Goal: Information Seeking & Learning: Learn about a topic

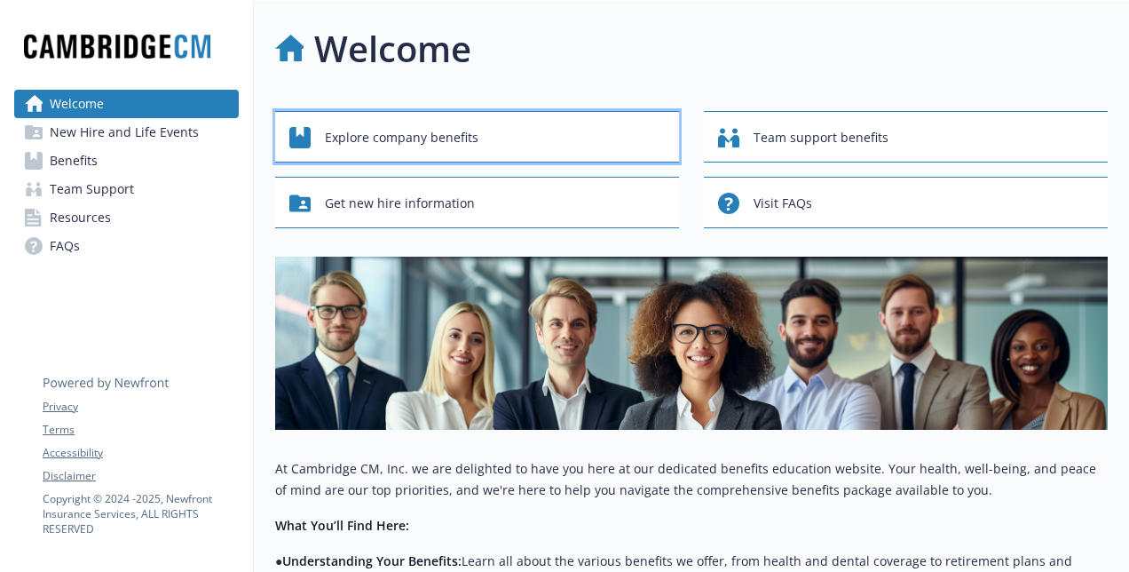
click at [450, 126] on span "Explore company benefits" at bounding box center [402, 138] width 154 height 34
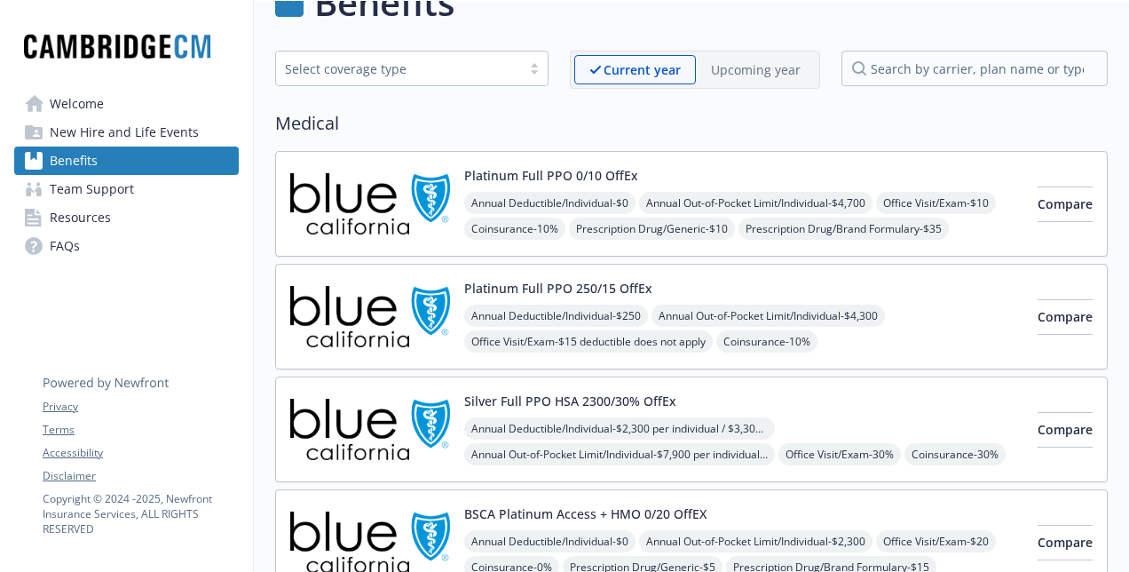
scroll to position [53, 12]
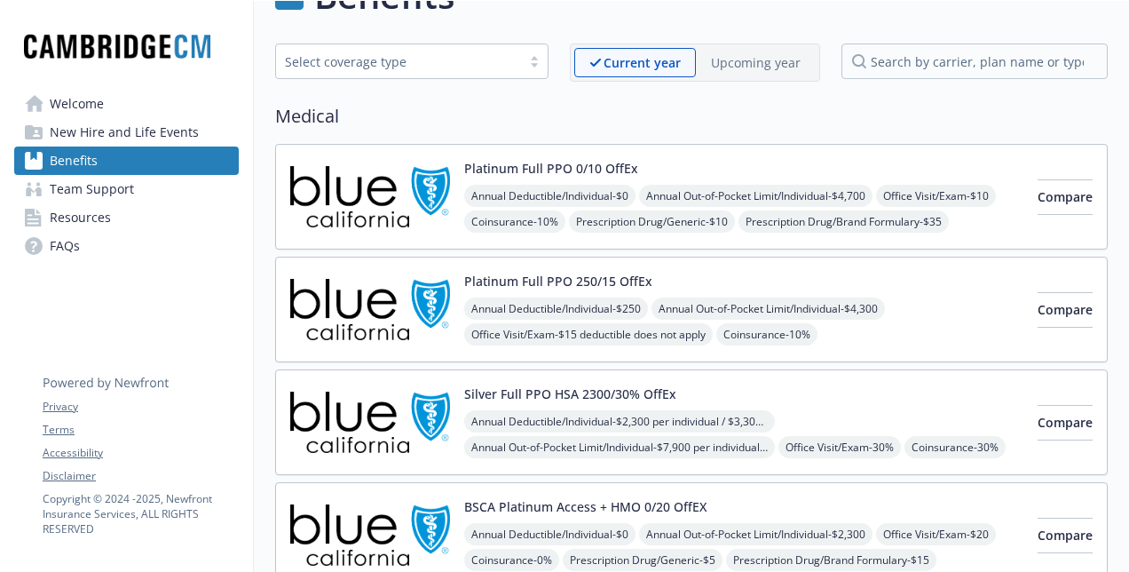
click at [353, 201] on img at bounding box center [370, 196] width 160 height 75
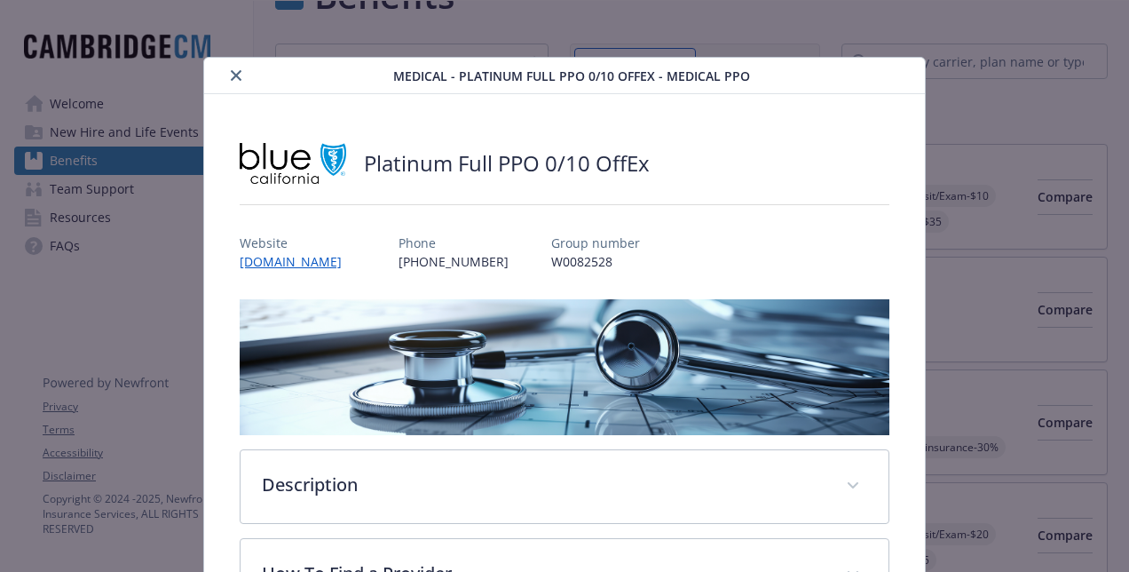
click at [231, 78] on icon "close" at bounding box center [236, 75] width 11 height 11
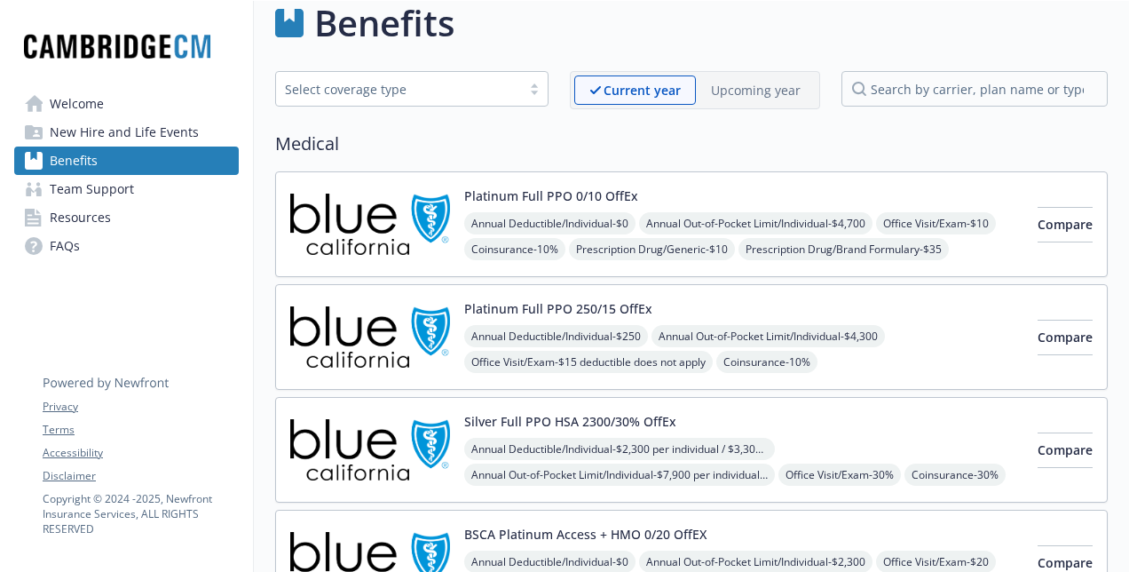
scroll to position [0, 13]
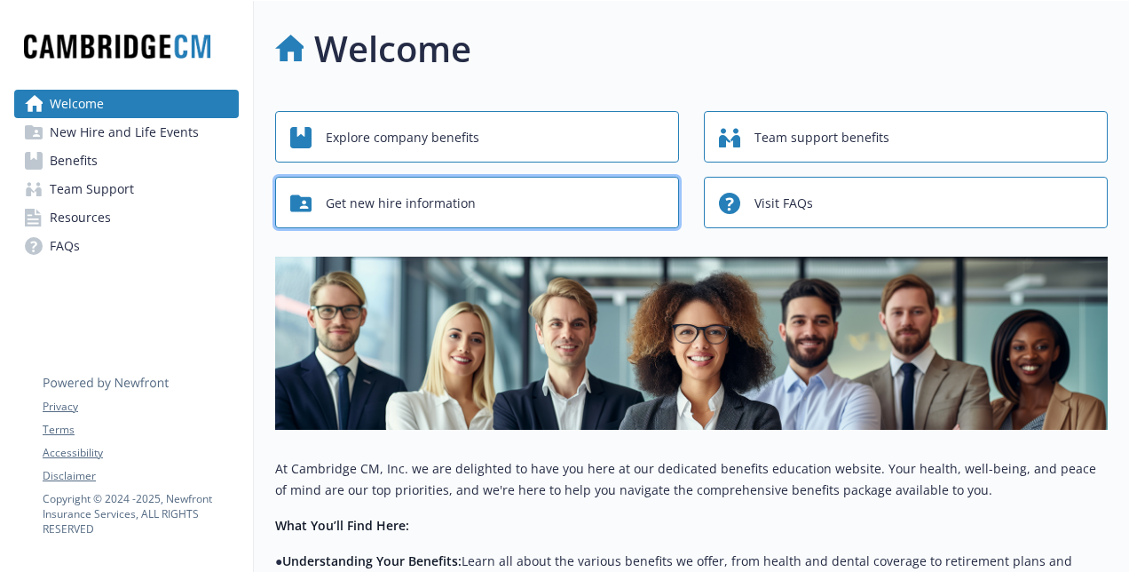
click at [472, 207] on div "Get new hire information" at bounding box center [479, 203] width 379 height 34
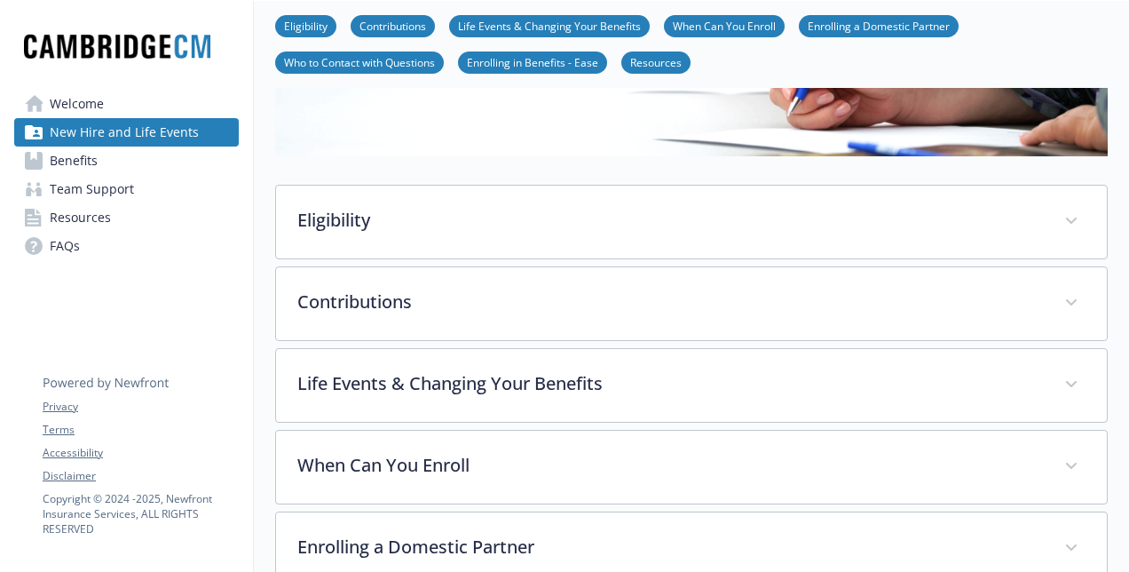
scroll to position [202, 0]
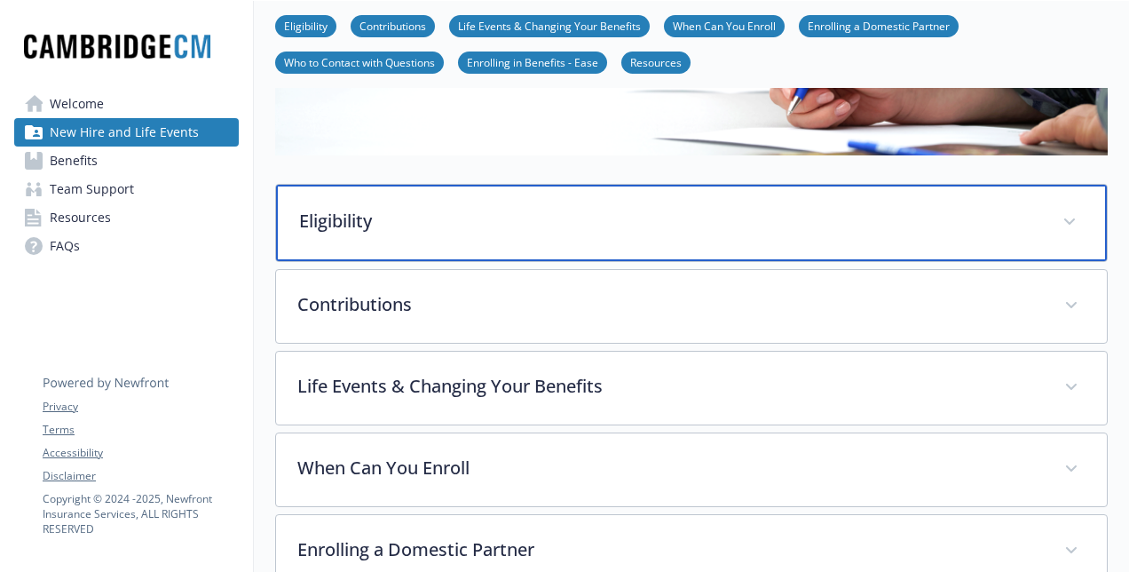
click at [459, 224] on p "Eligibility" at bounding box center [670, 221] width 742 height 27
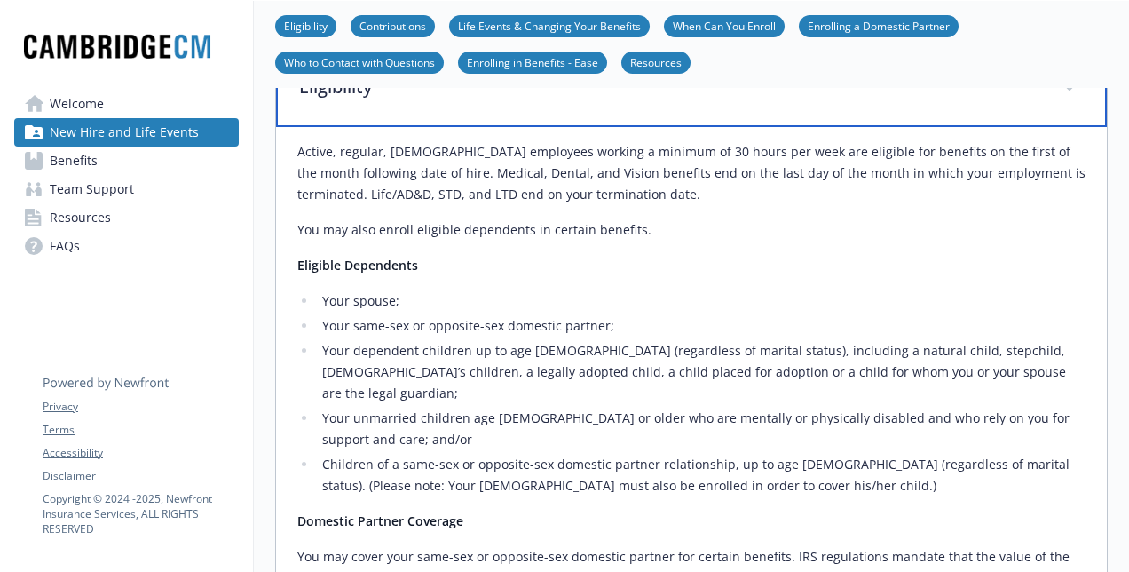
scroll to position [340, 0]
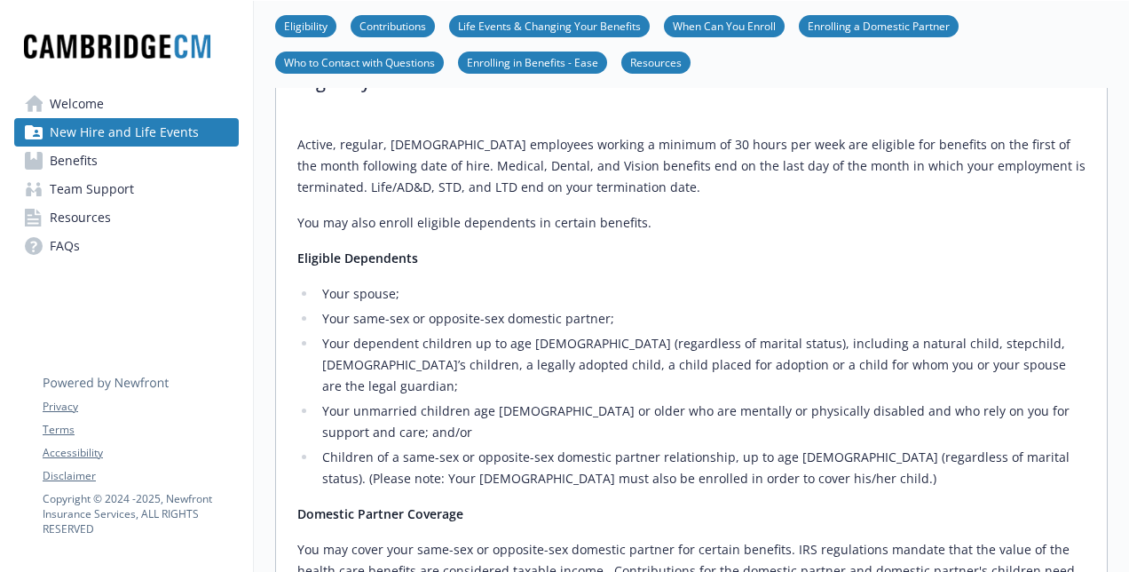
click at [614, 346] on li "Your dependent children up to age [DEMOGRAPHIC_DATA] (regardless of marital sta…" at bounding box center [701, 365] width 769 height 64
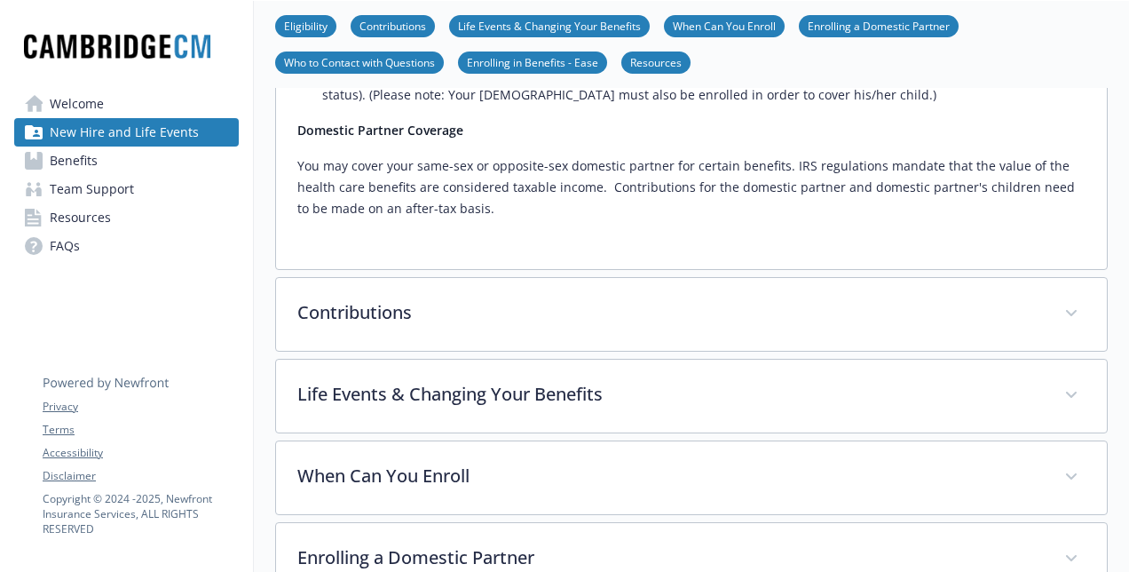
scroll to position [864, 0]
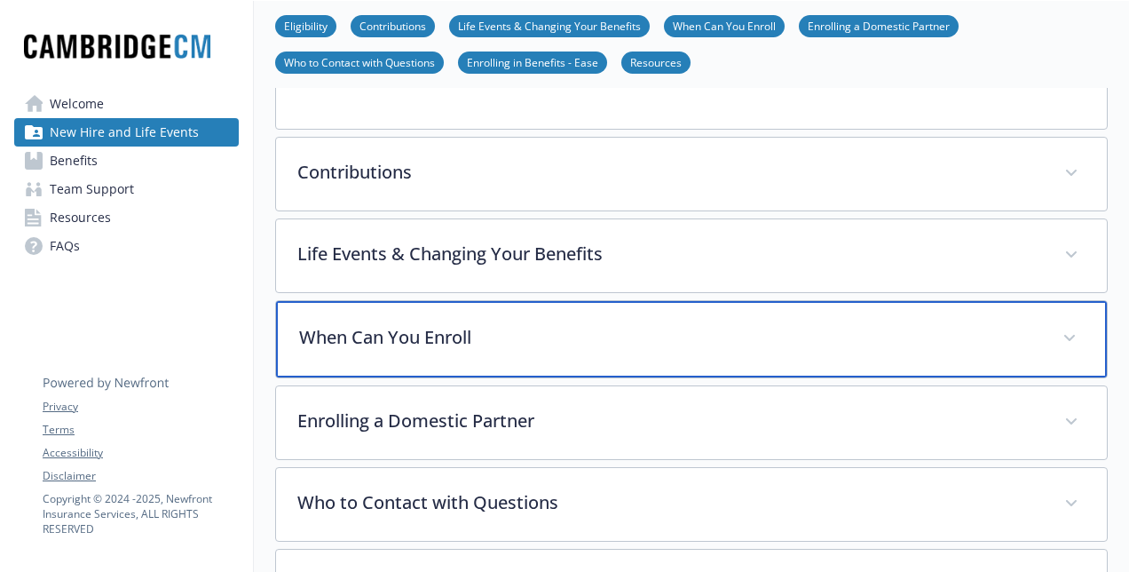
click at [600, 324] on p "When Can You Enroll" at bounding box center [670, 337] width 742 height 27
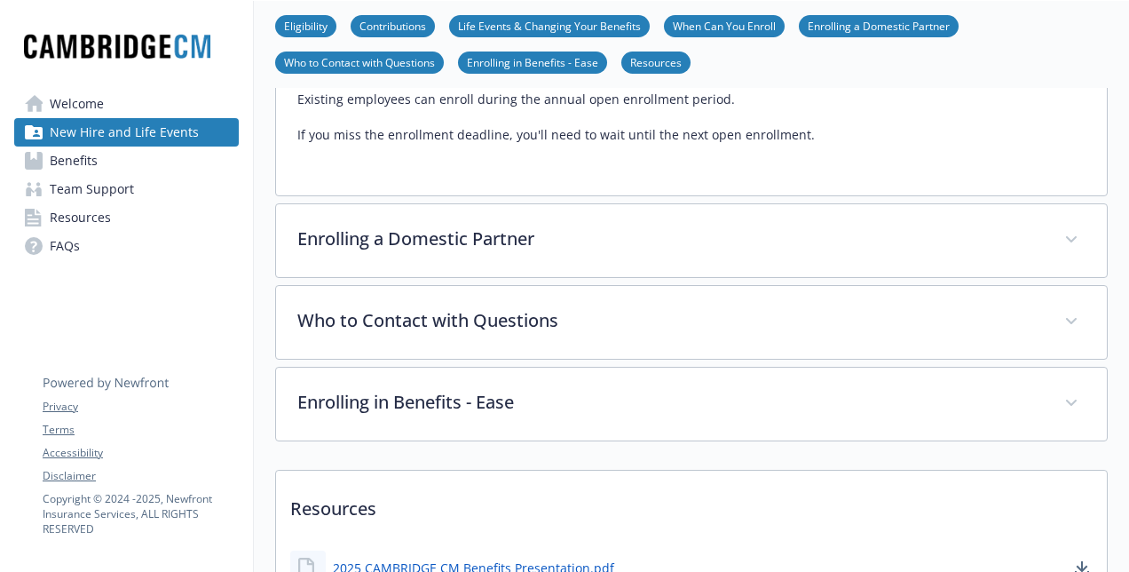
scroll to position [1226, 0]
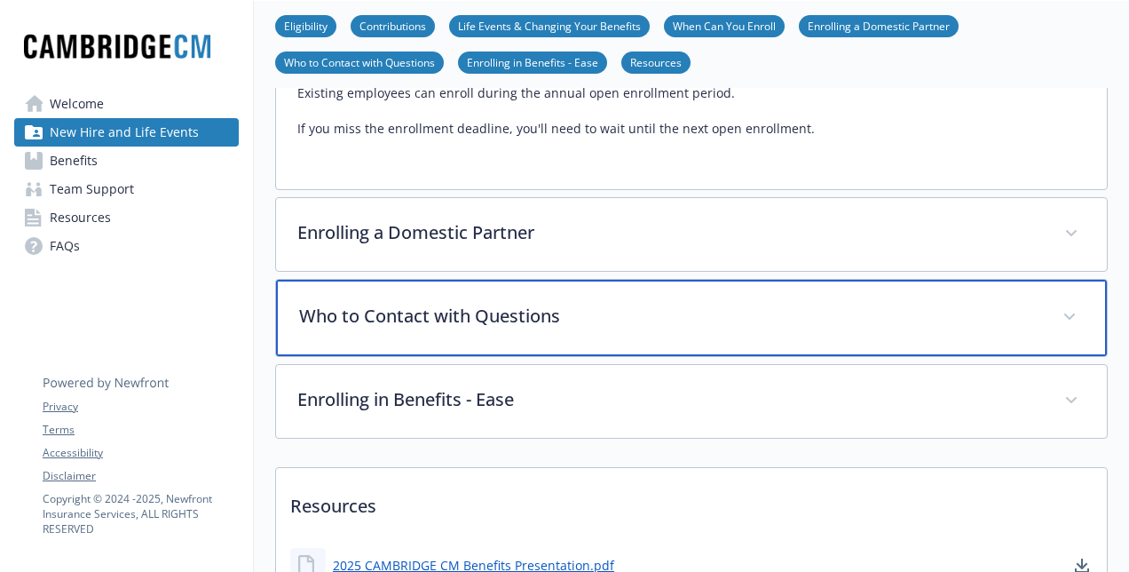
click at [728, 293] on div "Who to Contact with Questions" at bounding box center [691, 318] width 831 height 76
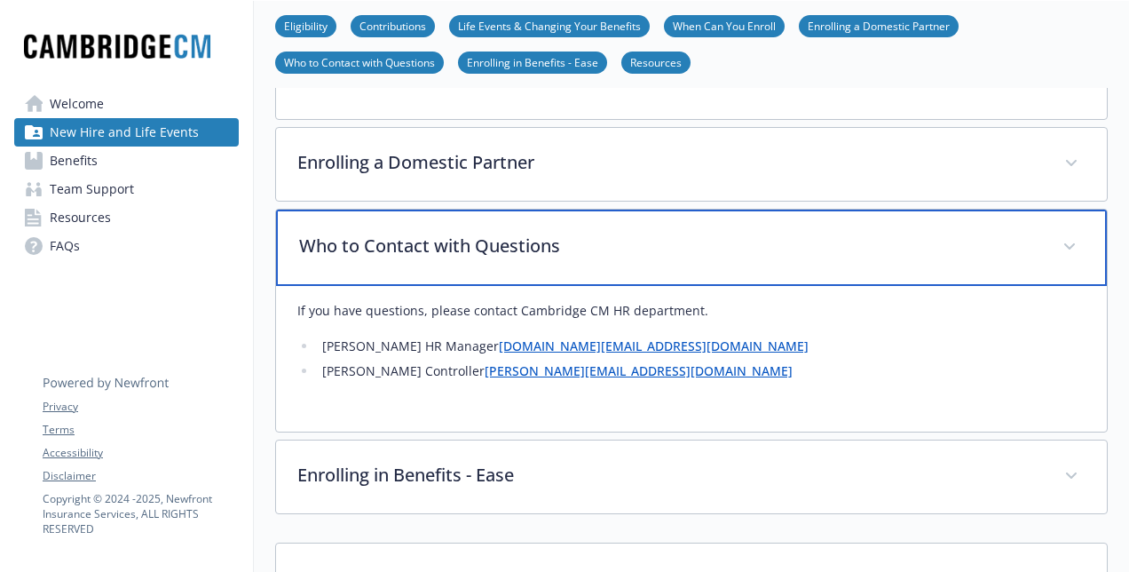
scroll to position [1306, 0]
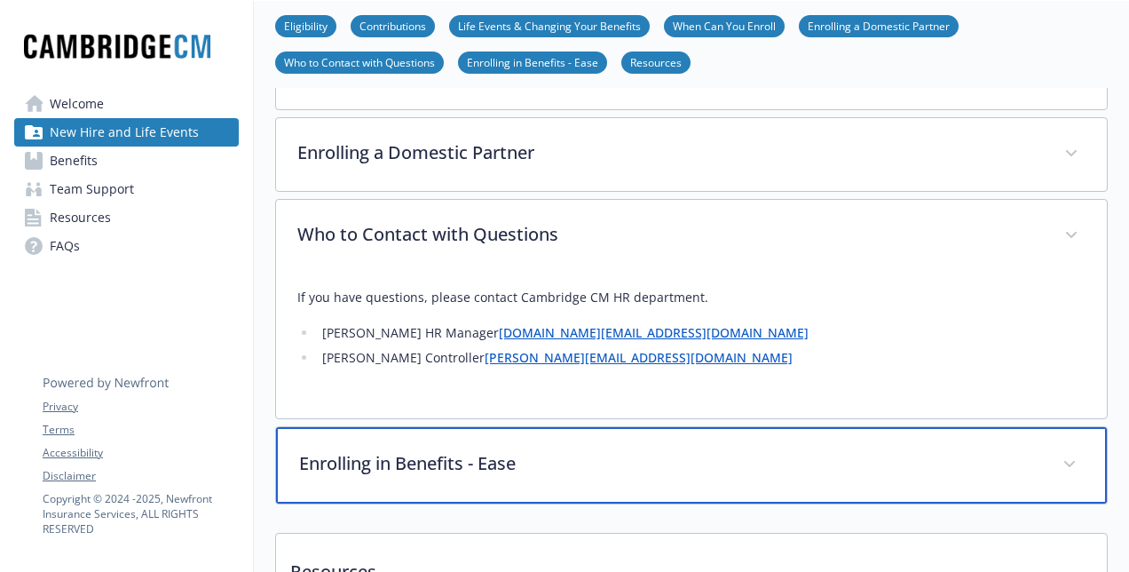
click at [714, 450] on p "Enrolling in Benefits - Ease" at bounding box center [670, 463] width 742 height 27
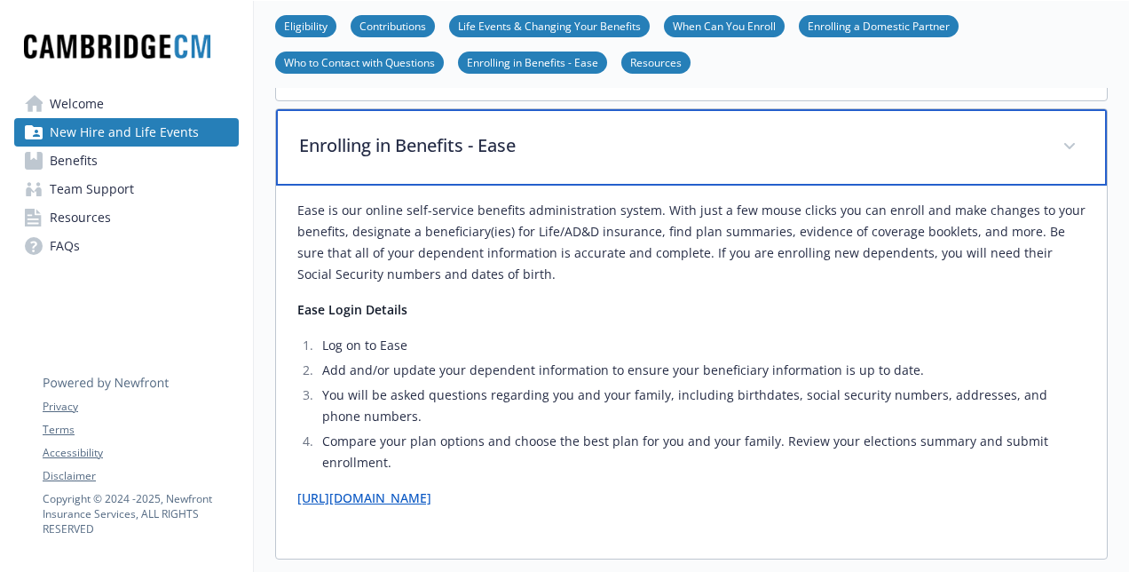
scroll to position [1629, 0]
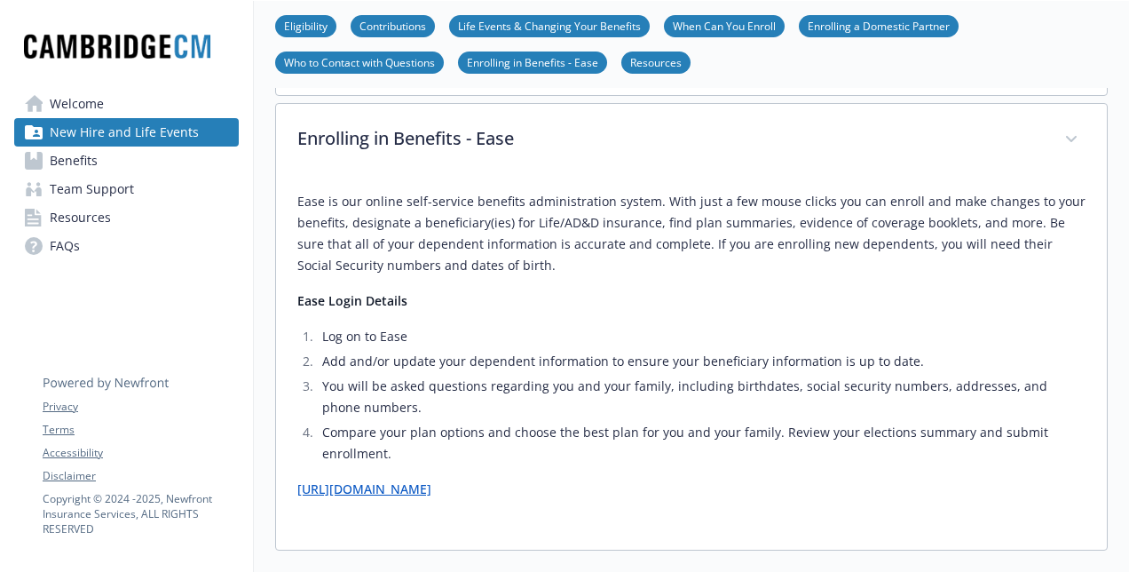
click at [714, 424] on div "Ease is our online self-service benefits administration system. With just a few…" at bounding box center [691, 345] width 788 height 309
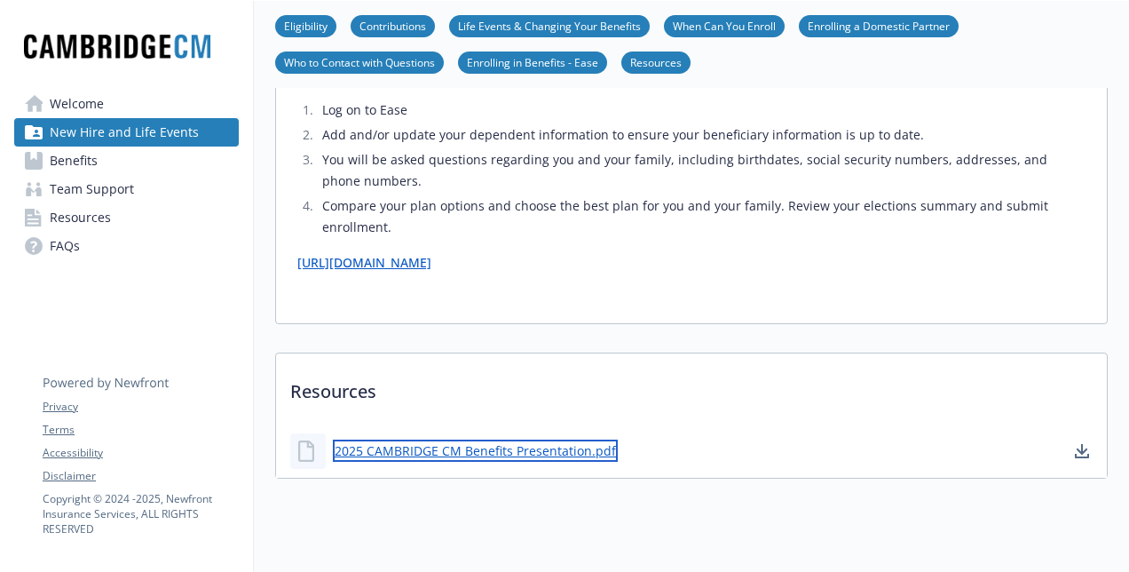
click at [574, 439] on link "2025 CAMBRIDGE CM Benefits Presentation.pdf" at bounding box center [475, 450] width 285 height 22
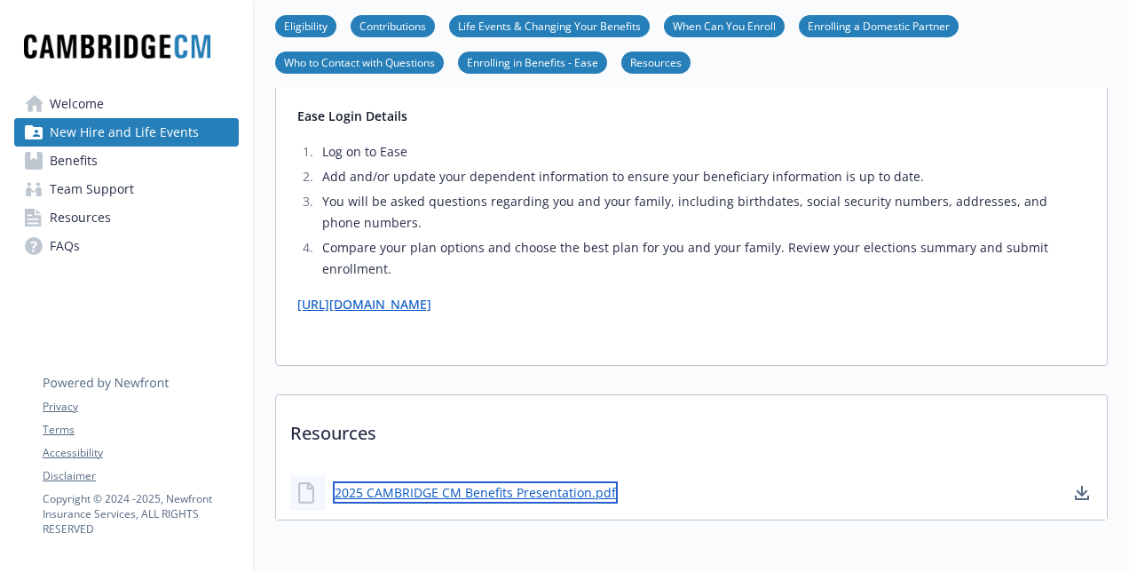
scroll to position [1816, 0]
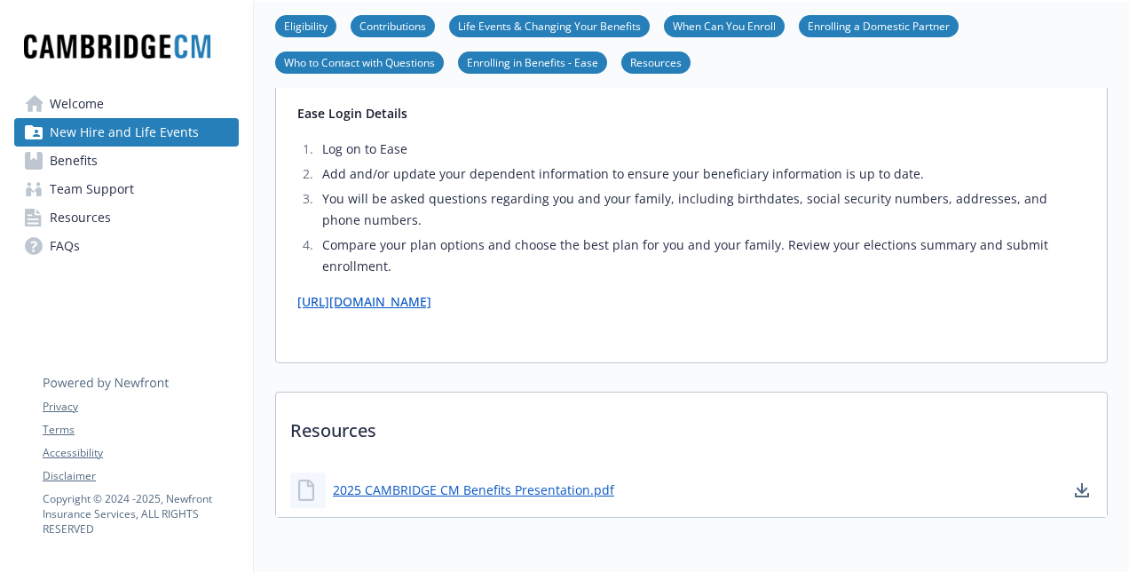
click at [135, 162] on link "Benefits" at bounding box center [126, 160] width 225 height 28
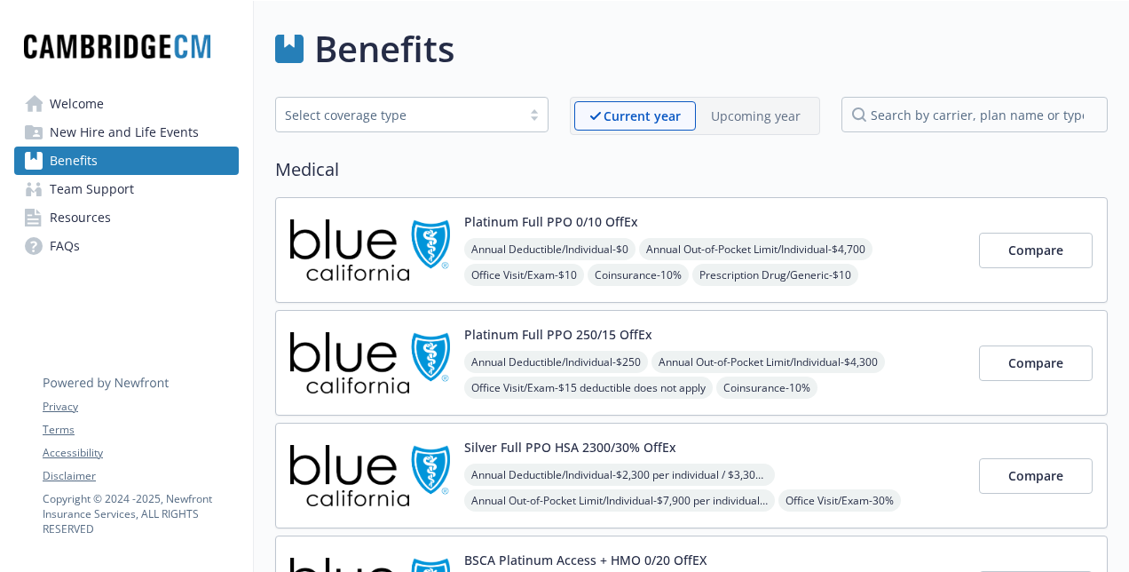
click at [98, 124] on span "New Hire and Life Events" at bounding box center [124, 132] width 149 height 28
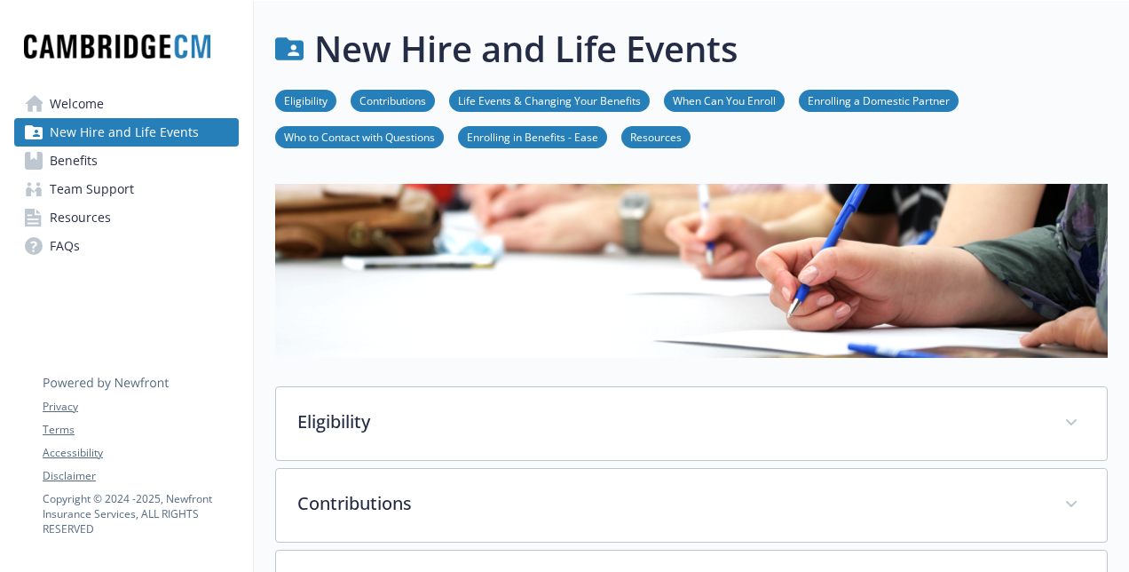
click at [96, 83] on div "Welcome New Hire and Life Events Benefits Team Support Resources FAQs Privacy T…" at bounding box center [126, 148] width 253 height 295
click at [94, 102] on span "Welcome" at bounding box center [77, 104] width 54 height 28
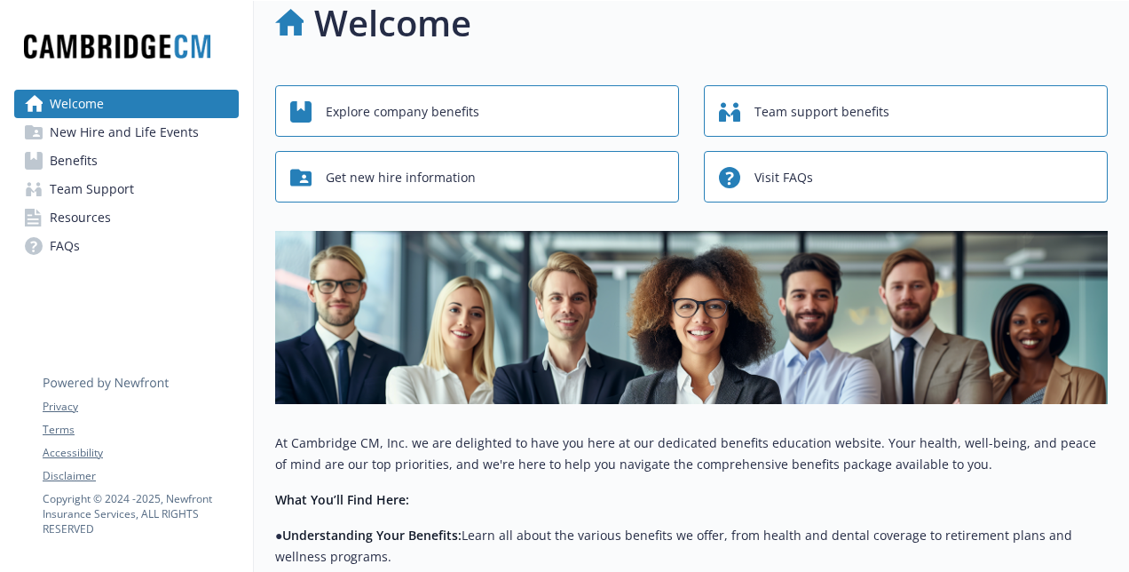
scroll to position [0, 12]
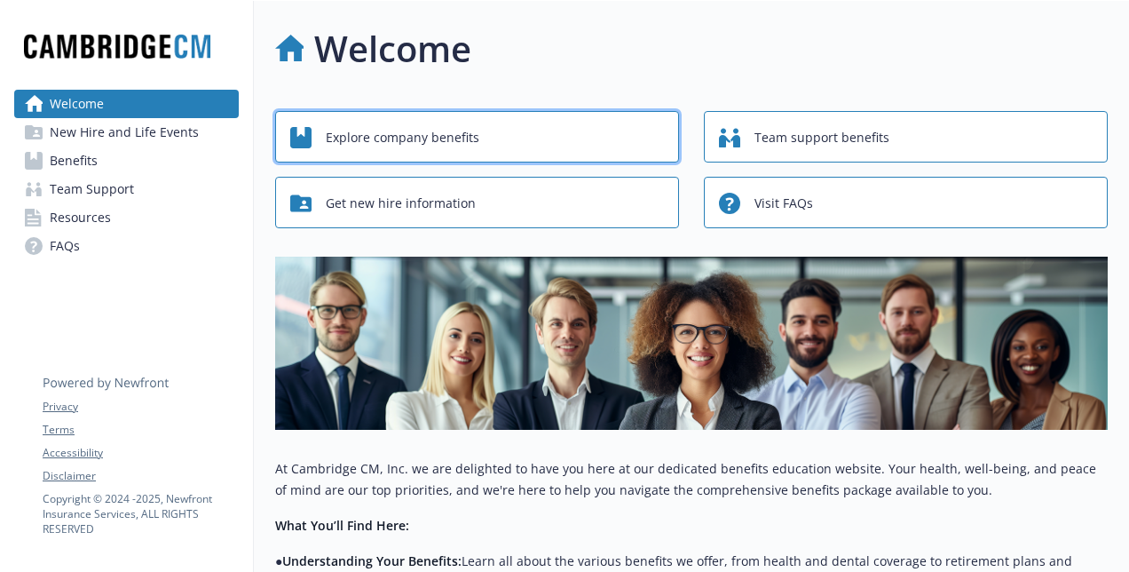
click at [500, 128] on div "Explore company benefits" at bounding box center [479, 138] width 379 height 34
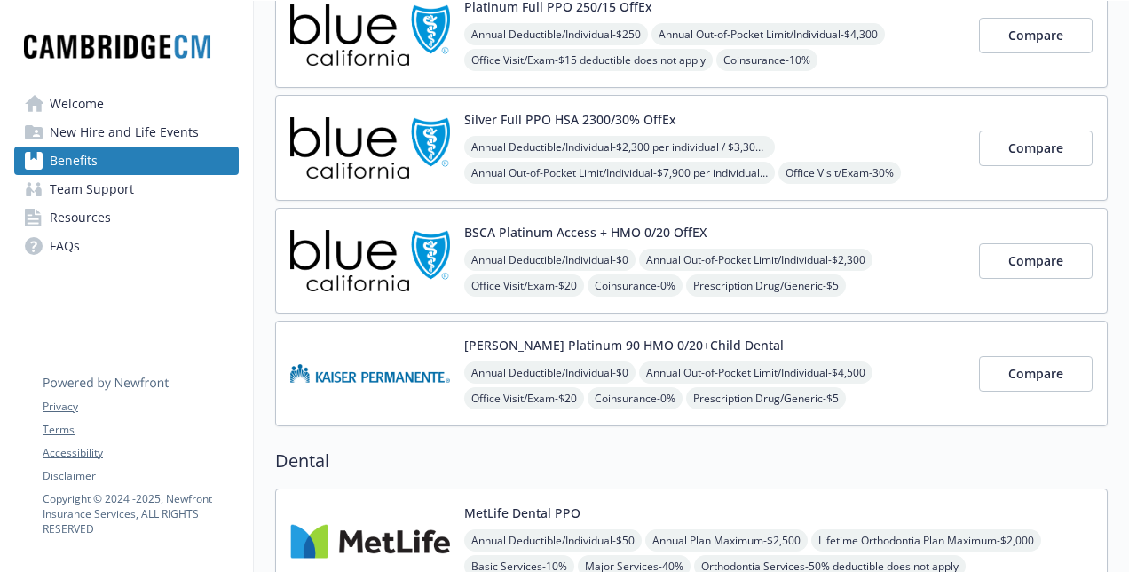
scroll to position [0, 13]
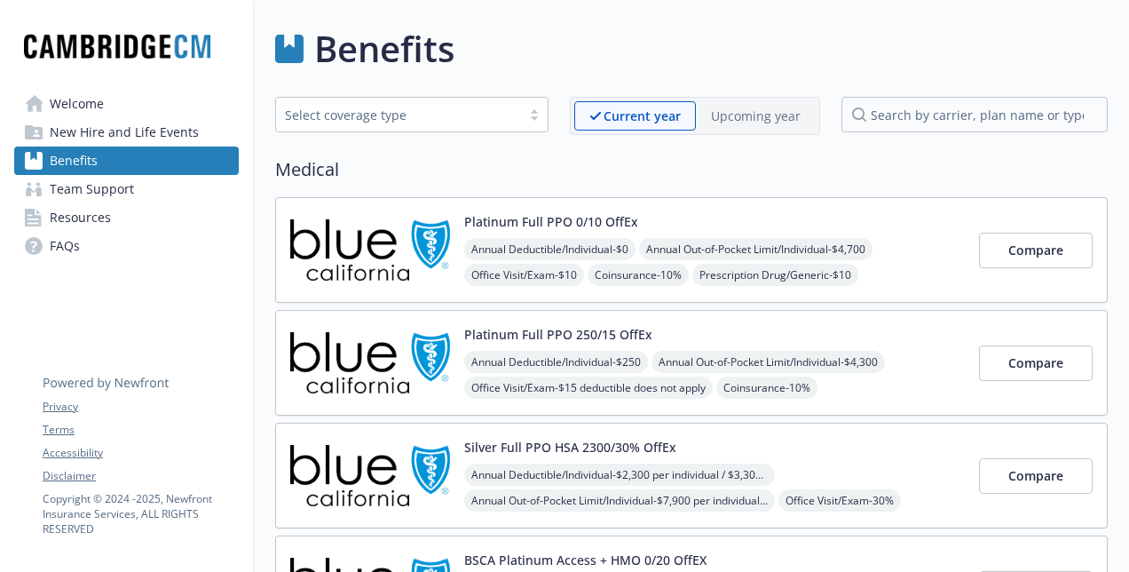
click at [738, 108] on p "Upcoming year" at bounding box center [756, 116] width 90 height 19
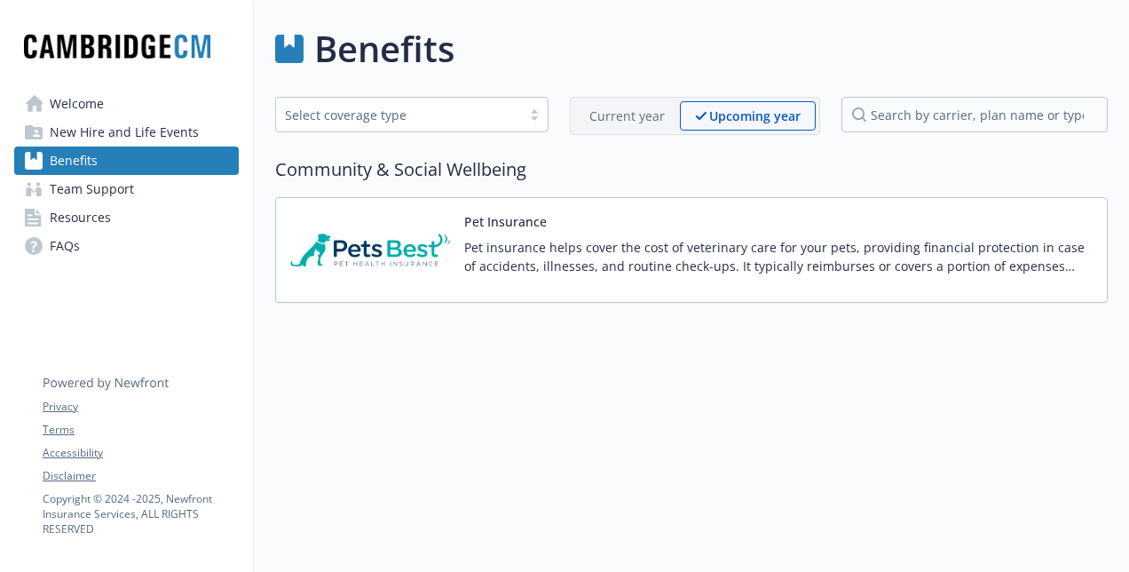
click at [644, 121] on p "Current year" at bounding box center [626, 116] width 75 height 19
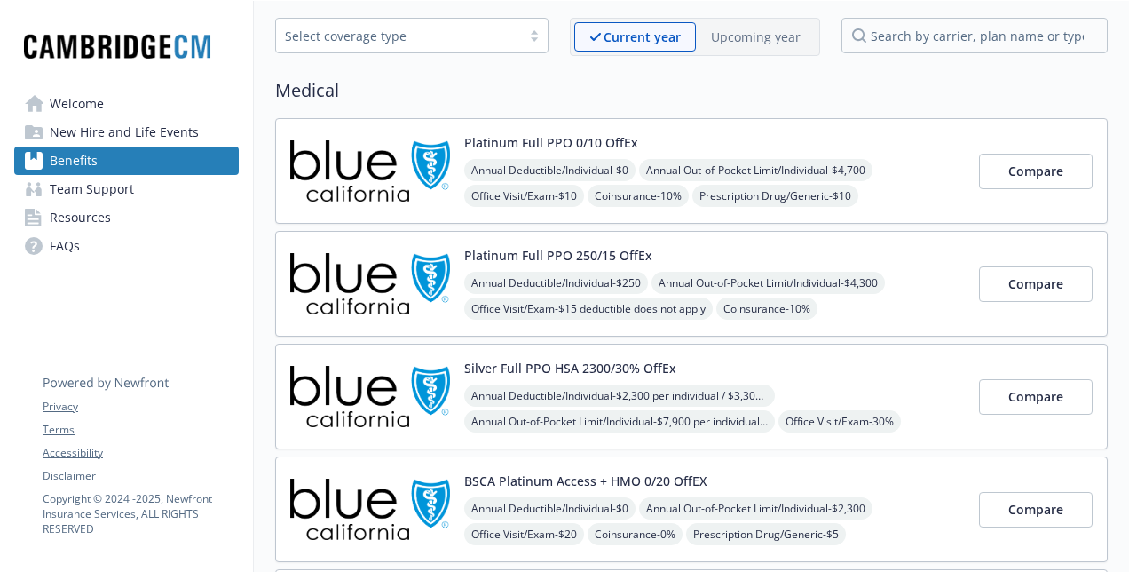
scroll to position [0, 13]
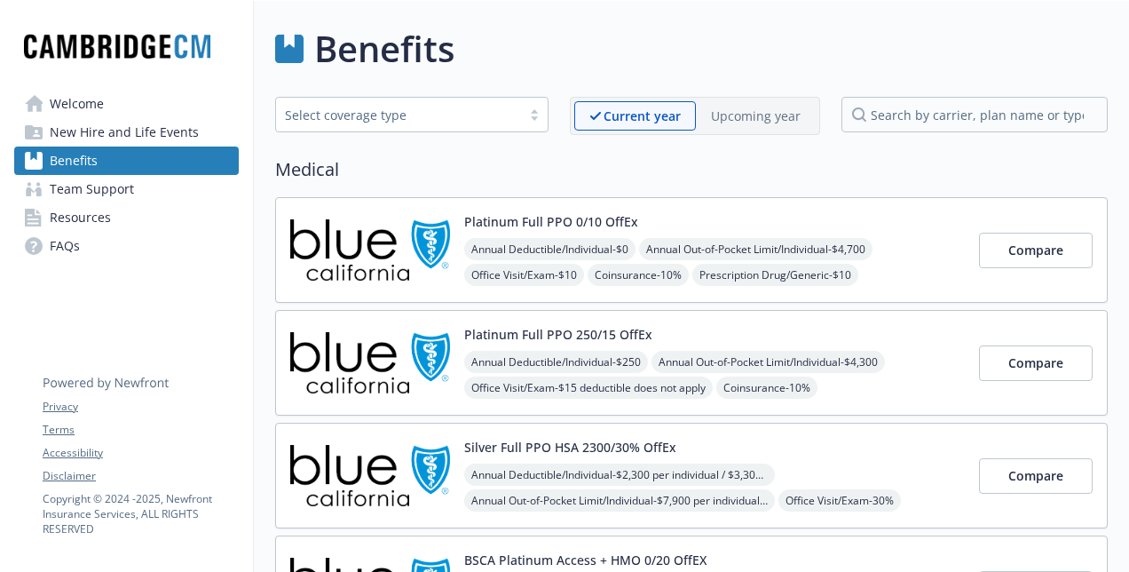
click at [90, 118] on span "New Hire and Life Events" at bounding box center [124, 132] width 149 height 28
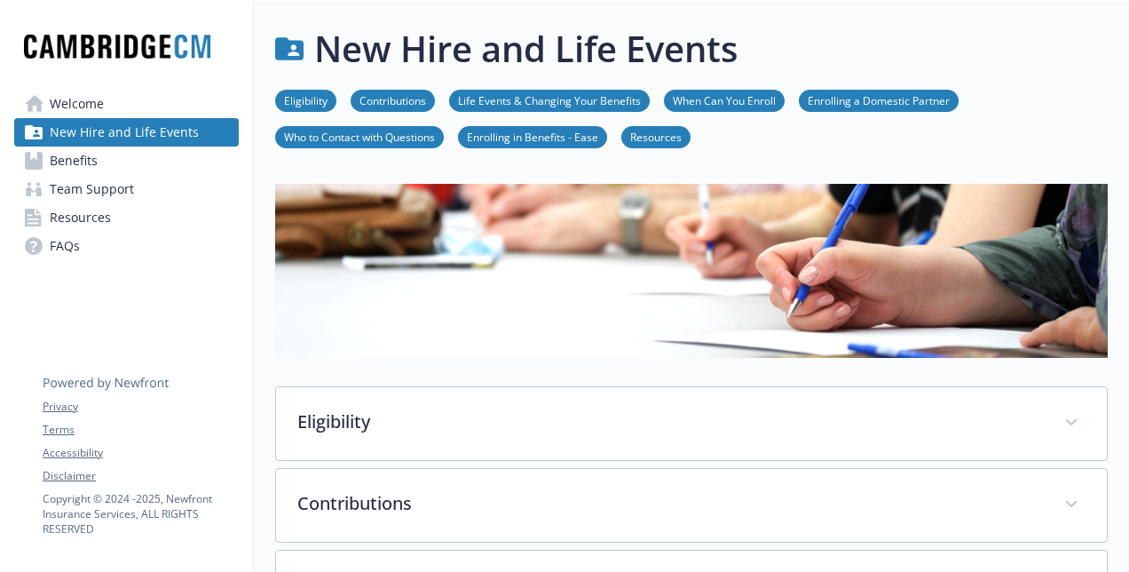
click at [91, 112] on link "Welcome" at bounding box center [126, 104] width 225 height 28
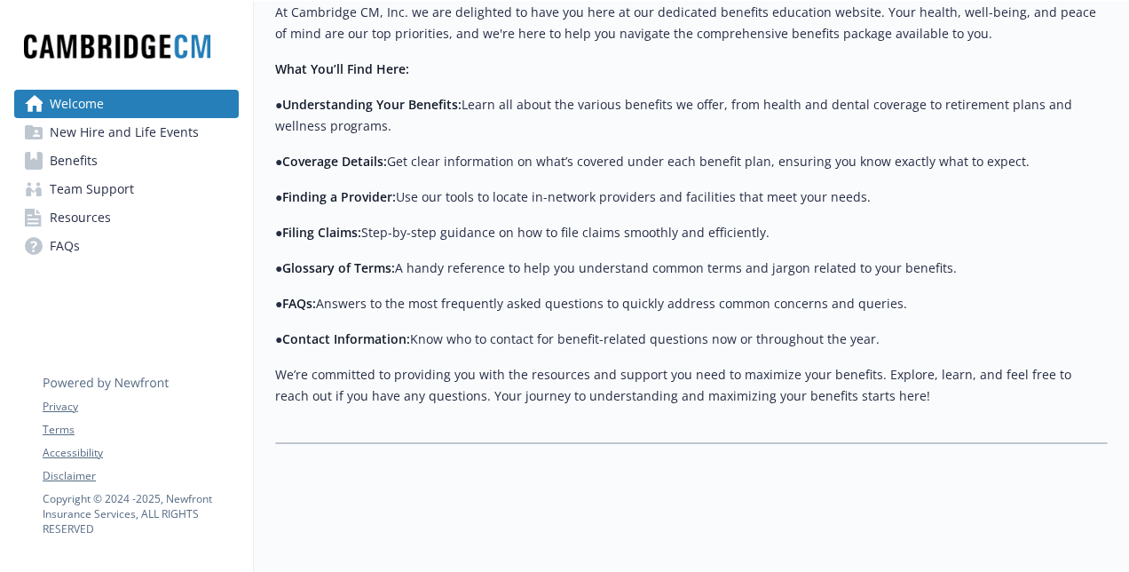
scroll to position [0, 13]
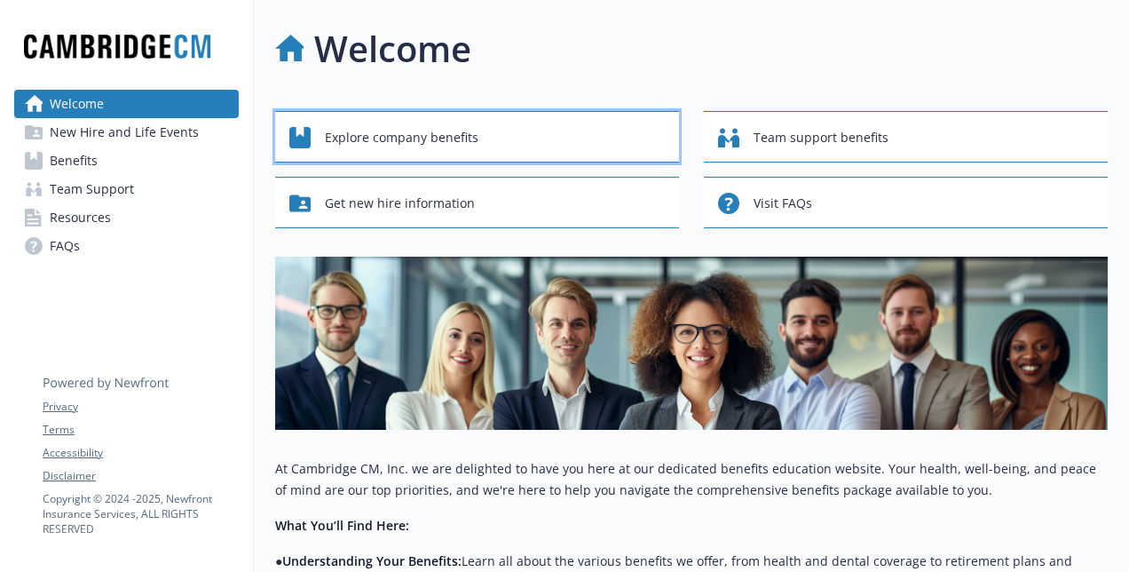
click at [465, 153] on div "Explore company benefits" at bounding box center [479, 138] width 381 height 34
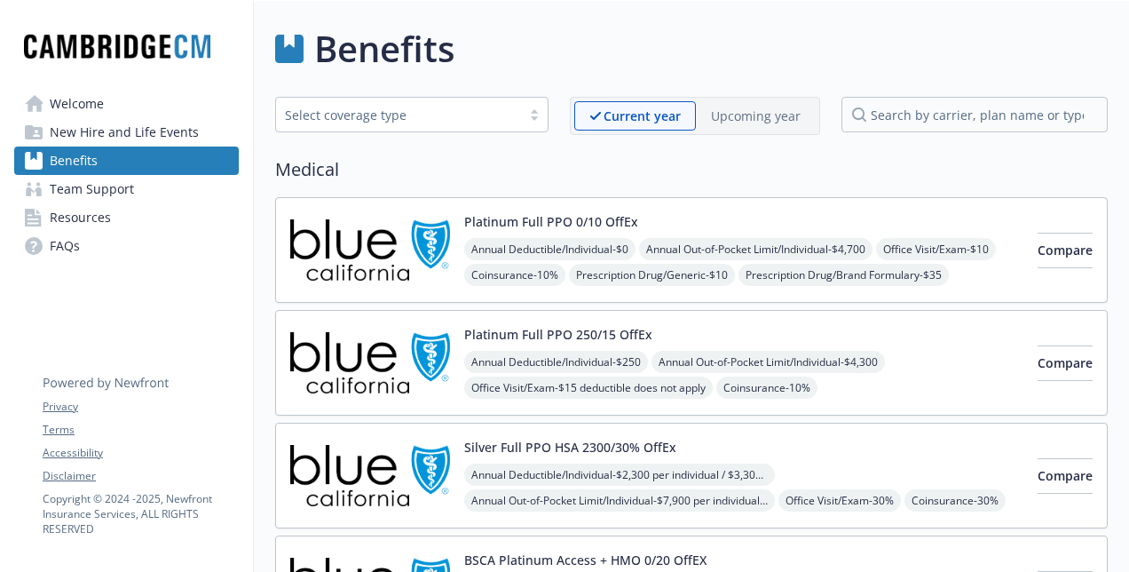
click at [123, 138] on span "New Hire and Life Events" at bounding box center [124, 132] width 149 height 28
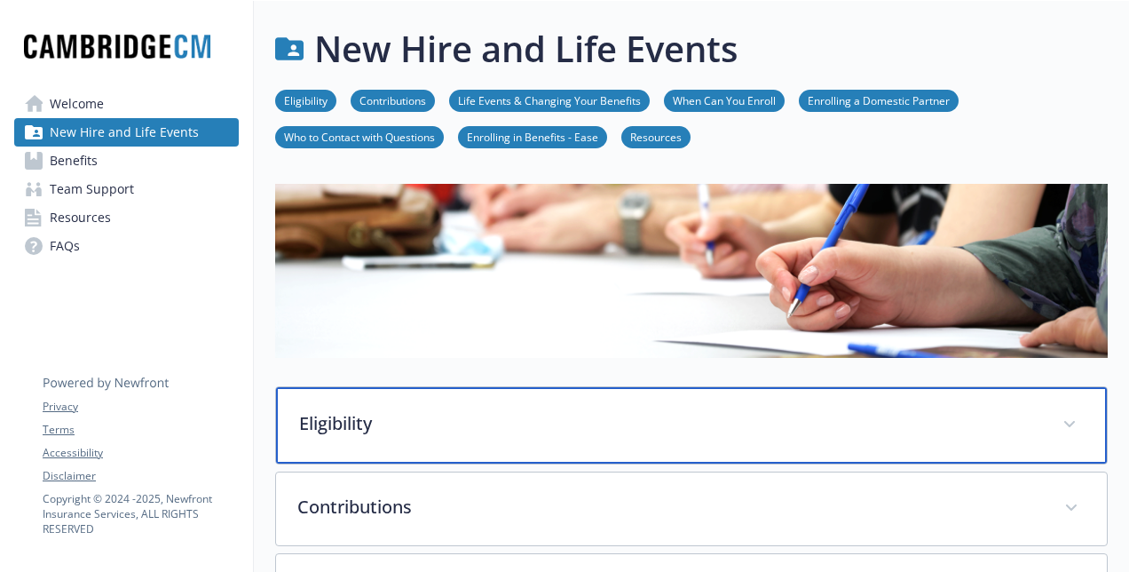
click at [500, 446] on div "Eligibility" at bounding box center [691, 425] width 831 height 76
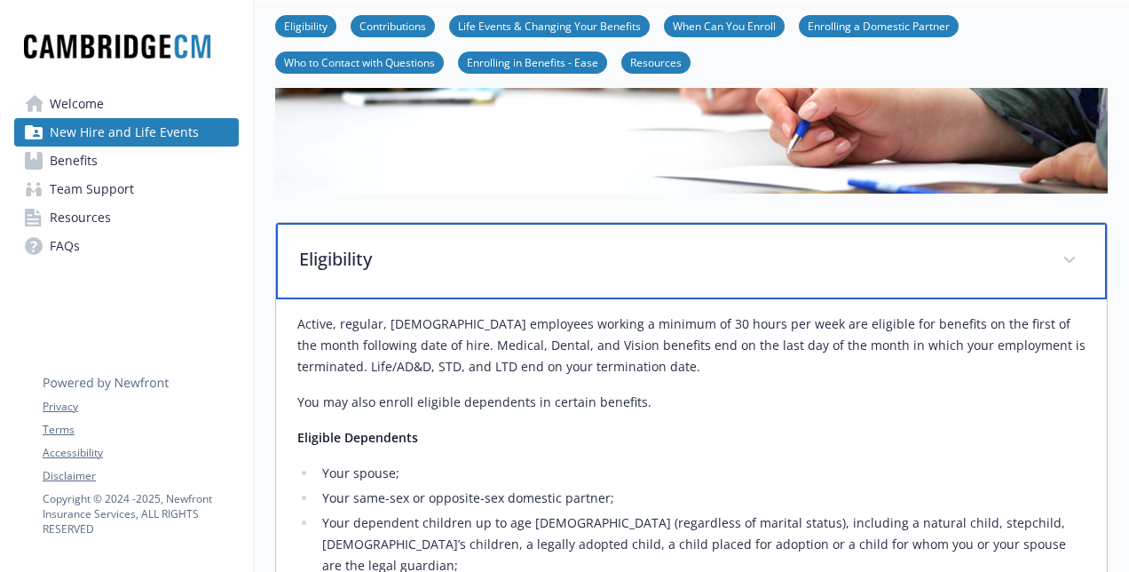
scroll to position [158, 13]
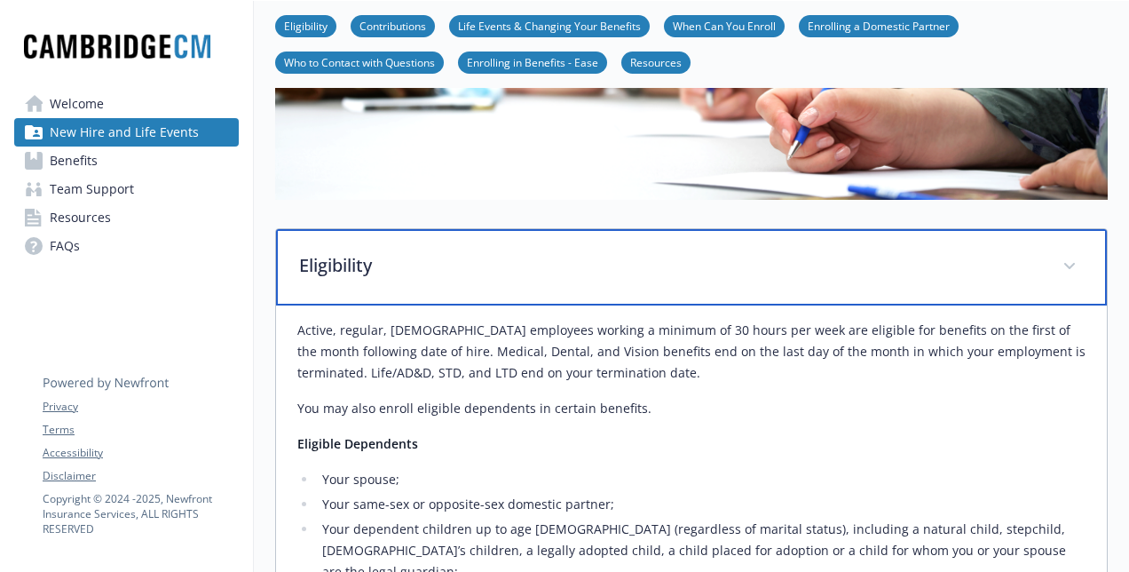
click at [430, 272] on p "Eligibility" at bounding box center [670, 265] width 742 height 27
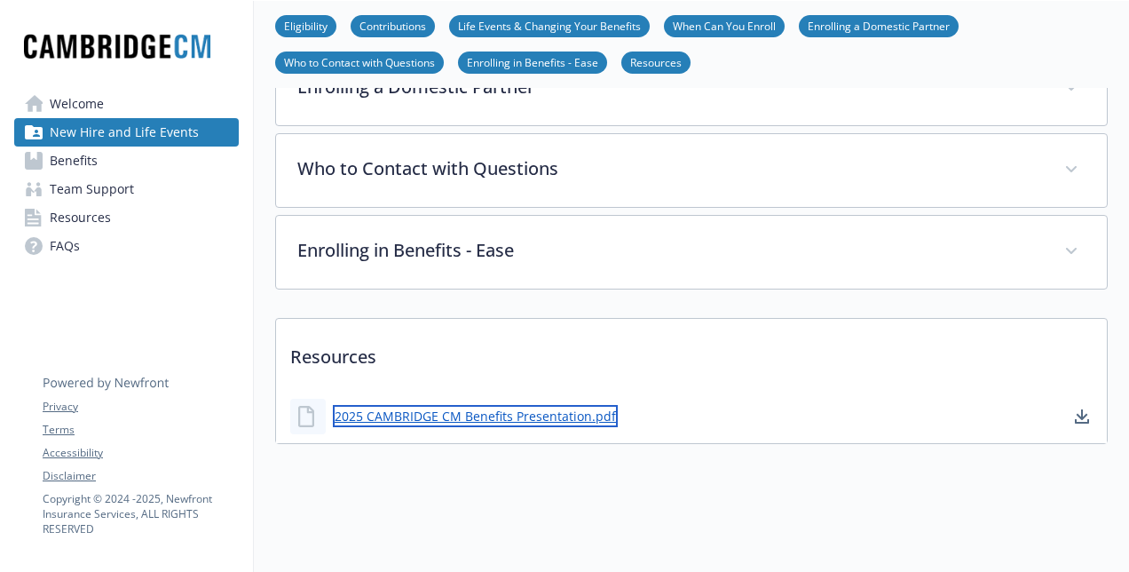
scroll to position [669, 0]
click at [435, 405] on link "2025 CAMBRIDGE CM Benefits Presentation.pdf" at bounding box center [475, 416] width 285 height 22
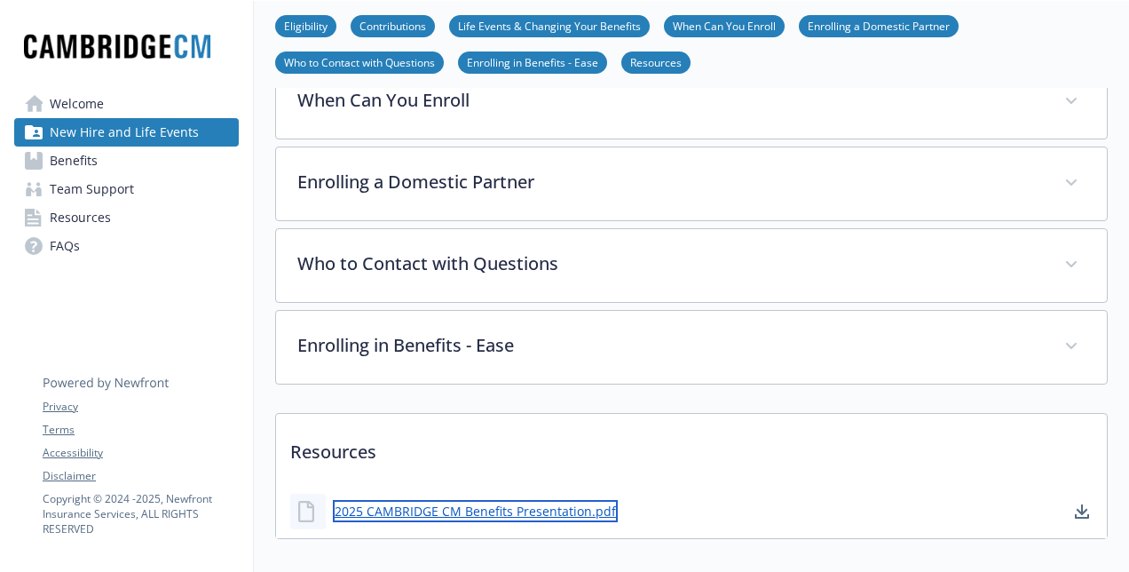
scroll to position [554, 0]
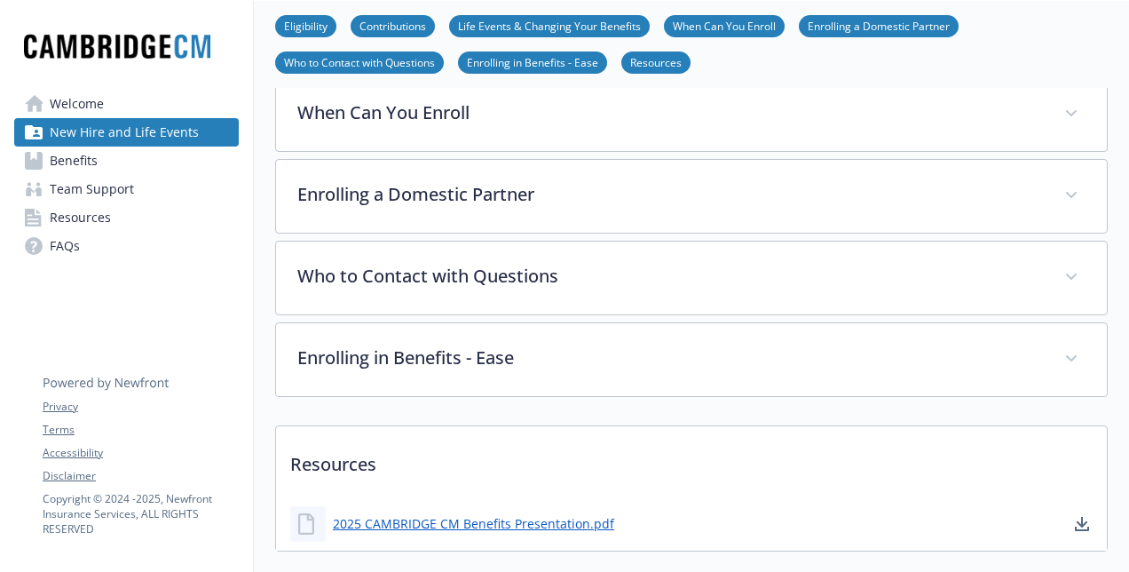
click at [494, 396] on div "Eligibility Active, regular, [DEMOGRAPHIC_DATA] employees working a minimum of …" at bounding box center [691, 90] width 833 height 920
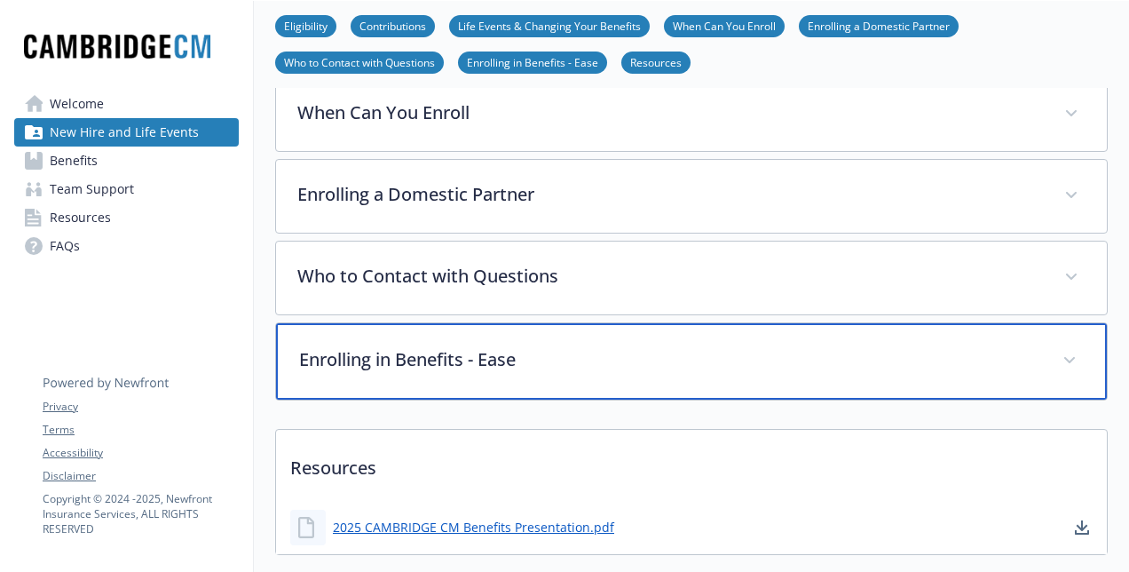
click at [528, 369] on div "Enrolling in Benefits - Ease" at bounding box center [691, 361] width 831 height 76
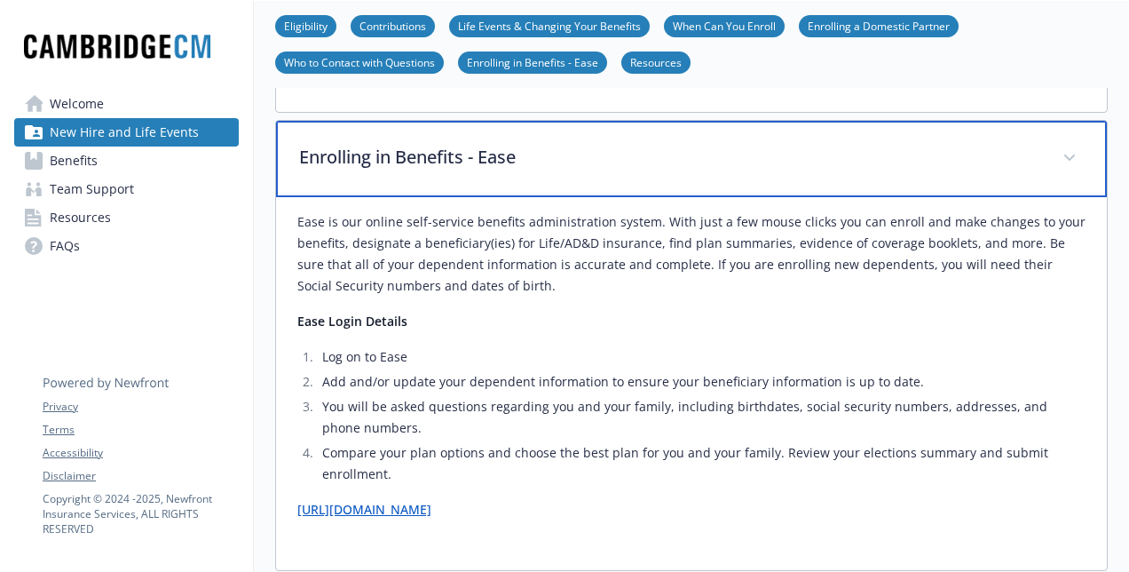
scroll to position [758, 0]
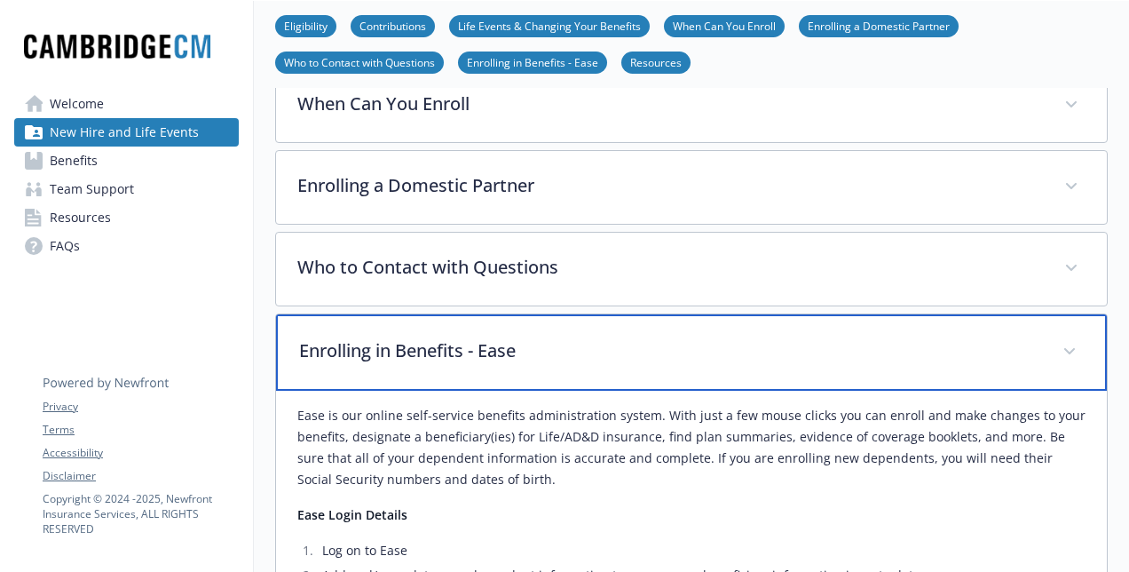
click at [529, 365] on div "Enrolling in Benefits - Ease" at bounding box center [691, 352] width 831 height 76
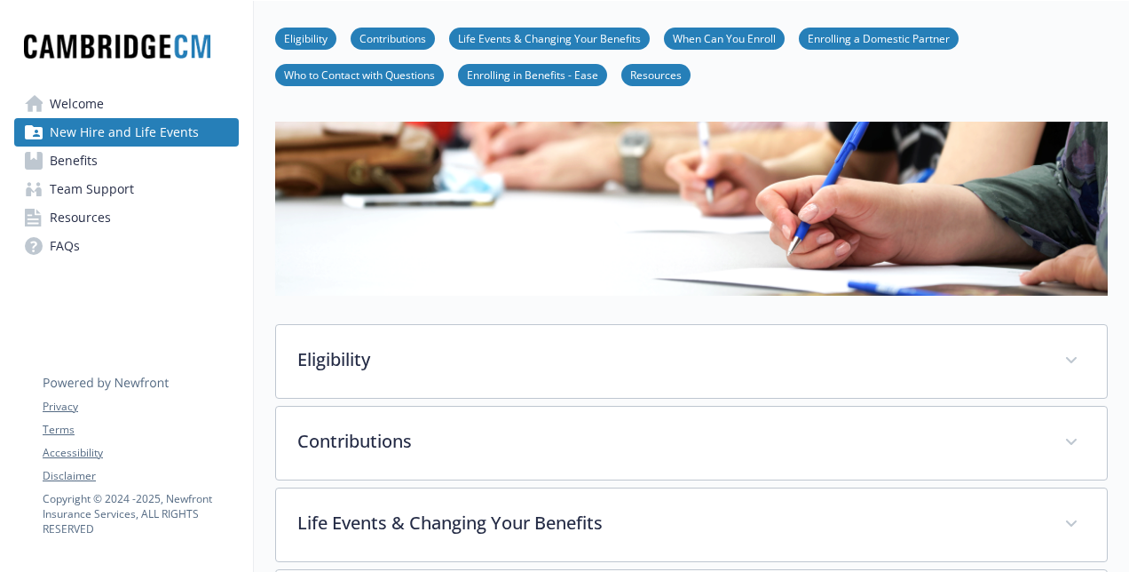
scroll to position [54, 13]
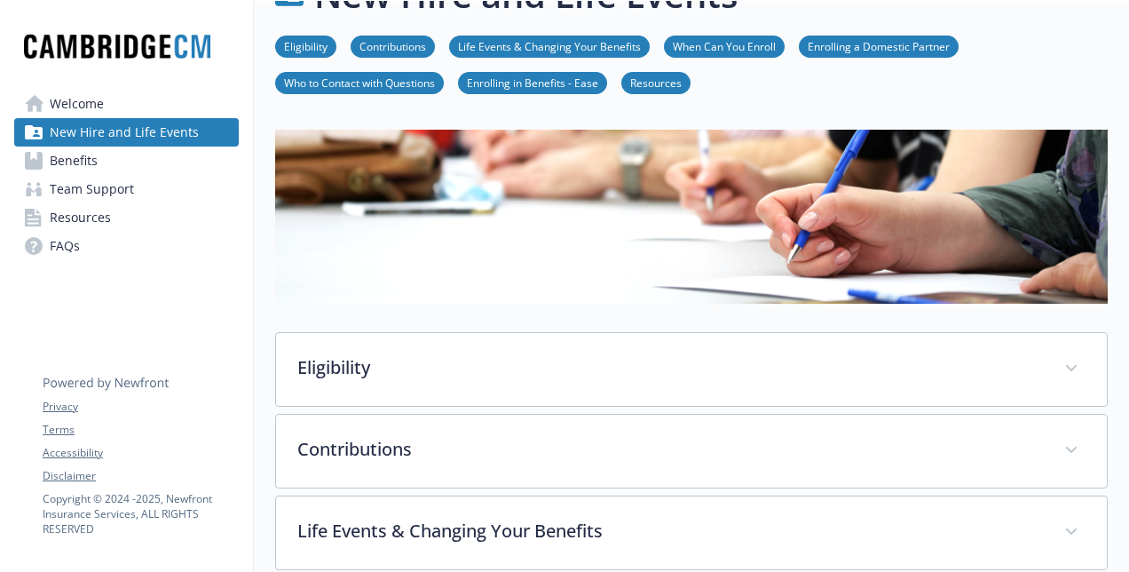
click at [92, 167] on link "Benefits" at bounding box center [126, 160] width 225 height 28
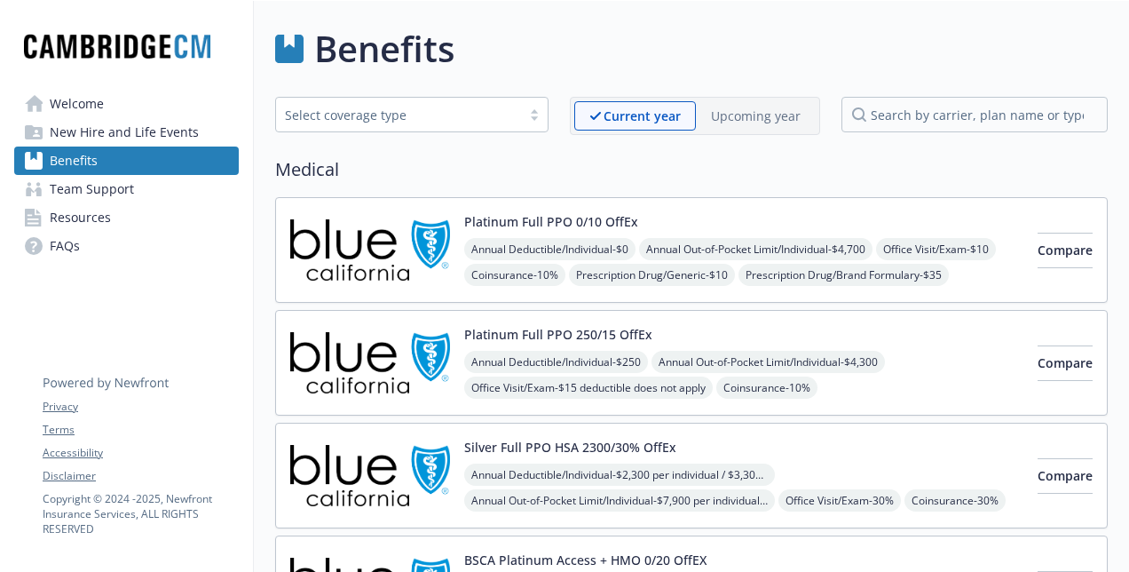
click at [94, 112] on span "Welcome" at bounding box center [77, 104] width 54 height 28
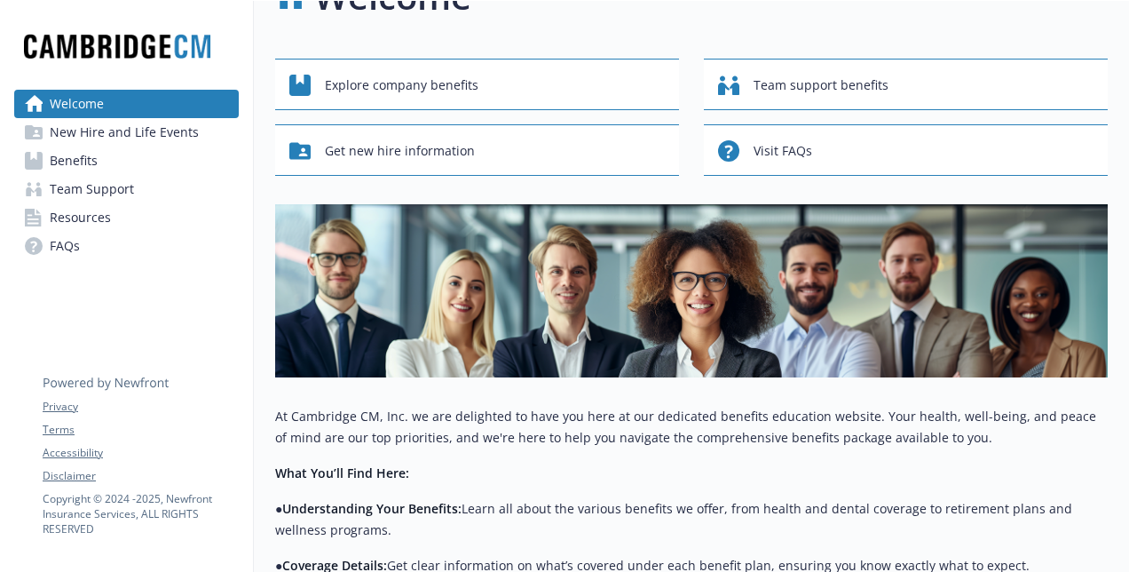
scroll to position [48, 0]
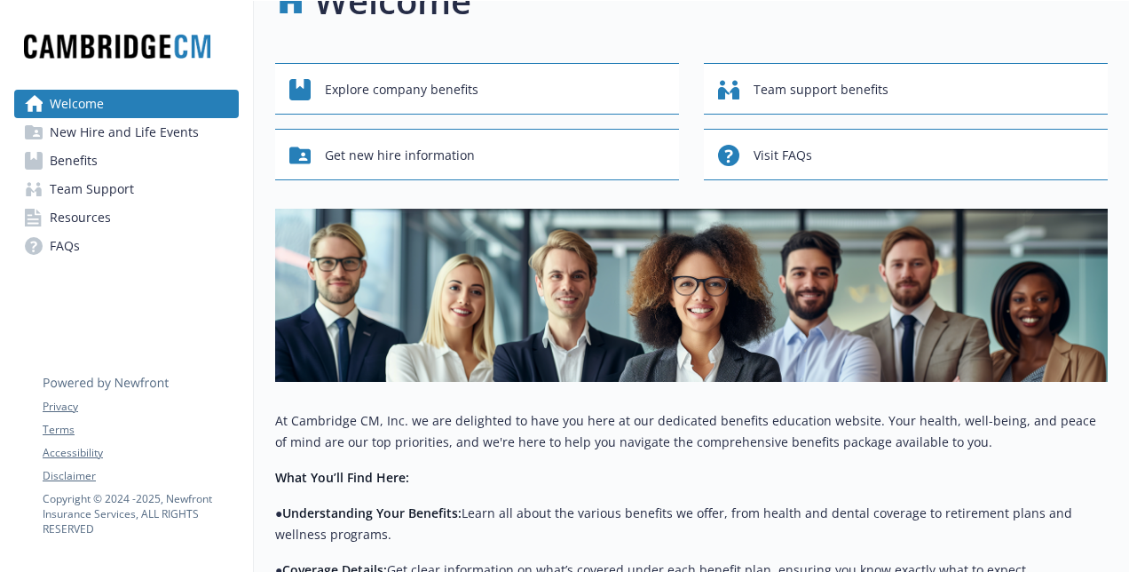
click at [190, 128] on span "New Hire and Life Events" at bounding box center [124, 132] width 149 height 28
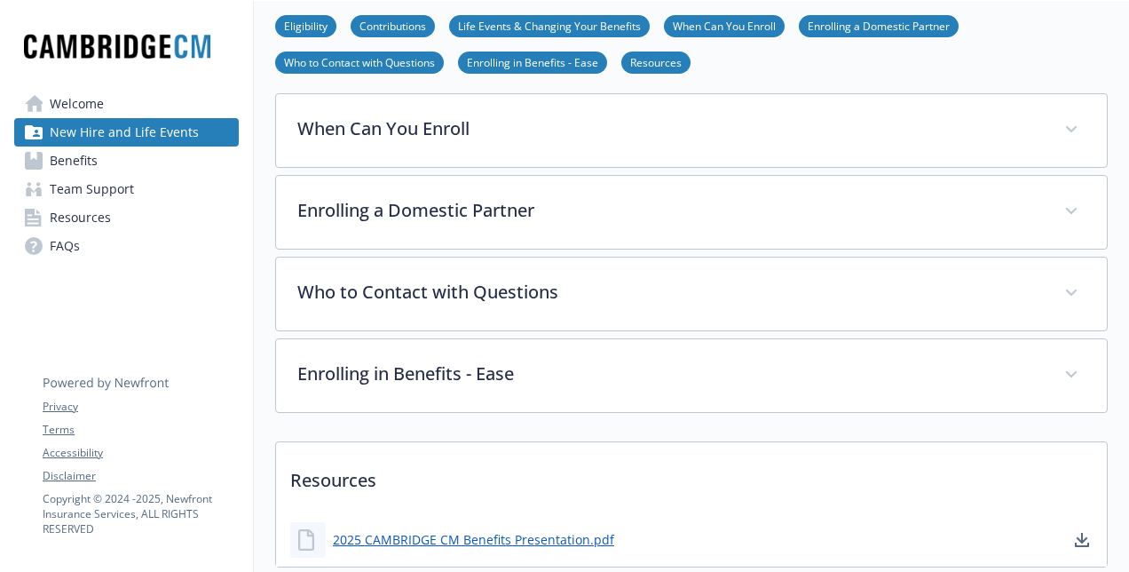
scroll to position [669, 0]
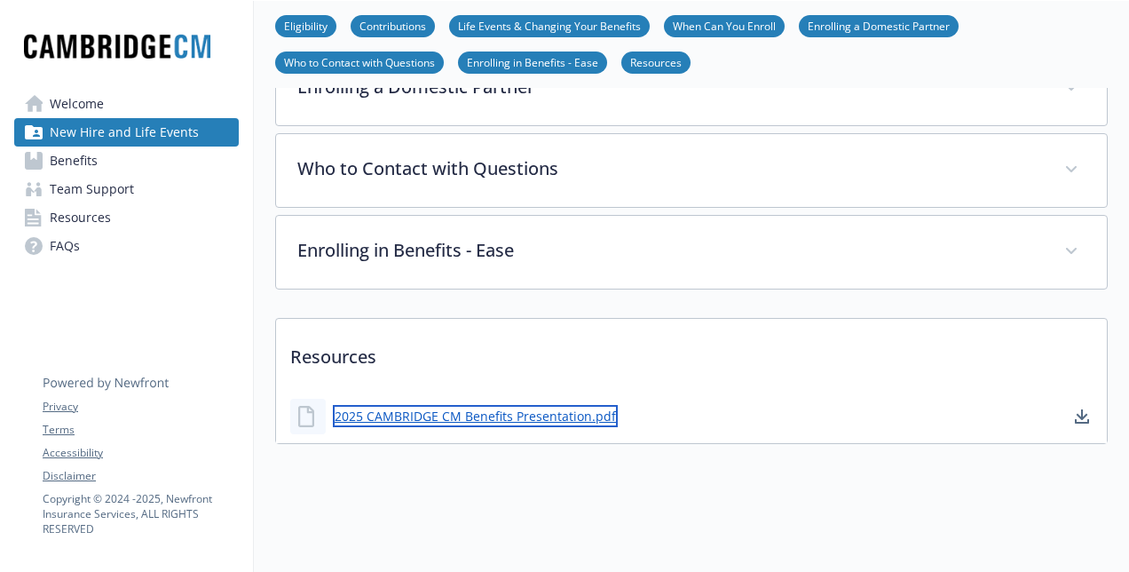
click at [533, 405] on link "2025 CAMBRIDGE CM Benefits Presentation.pdf" at bounding box center [475, 416] width 285 height 22
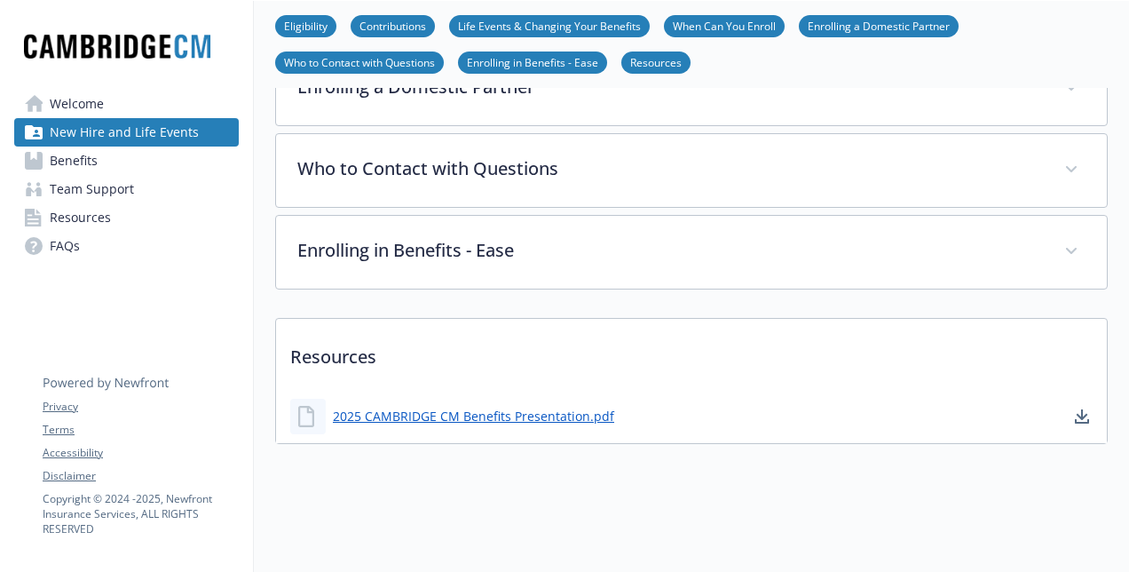
click at [139, 164] on link "Benefits" at bounding box center [126, 160] width 225 height 28
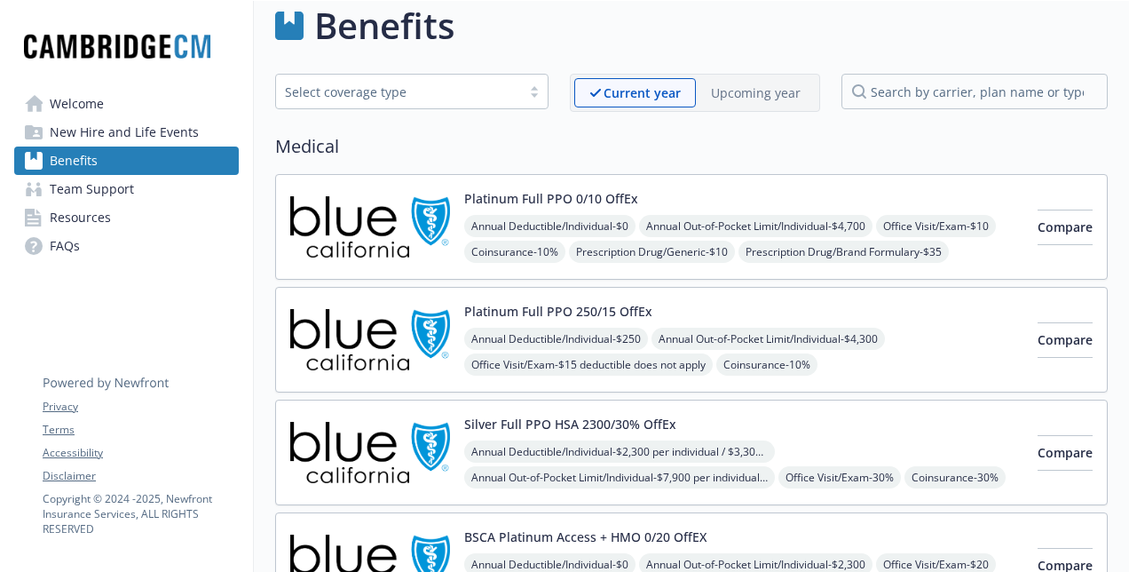
scroll to position [25, 3]
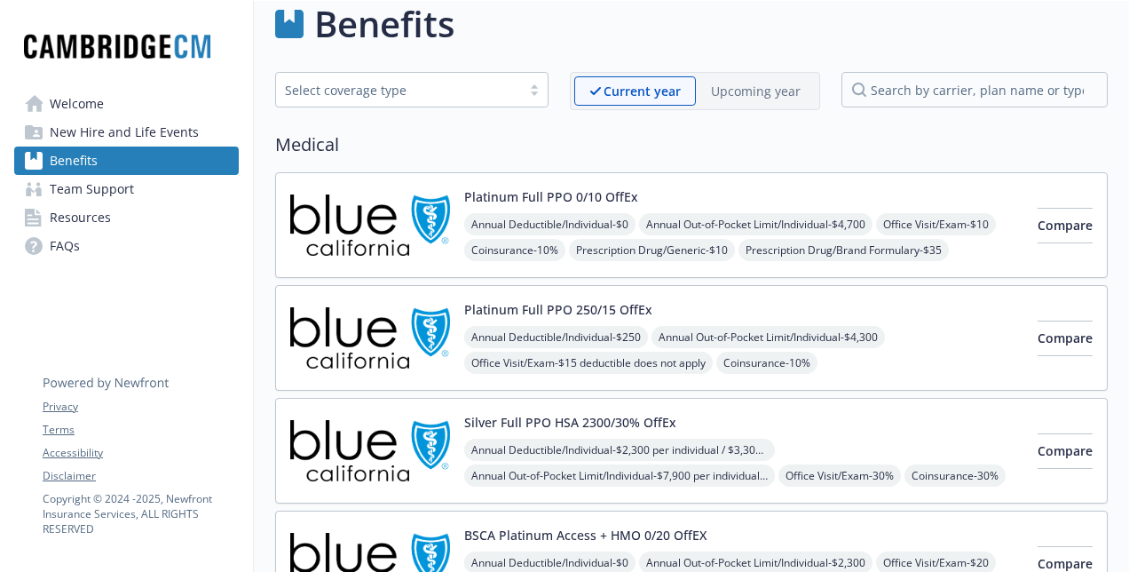
click at [673, 195] on div "Platinum Full PPO 0/10 OffEx Annual Deductible/Individual - $0 Annual Out-of-Po…" at bounding box center [743, 224] width 559 height 75
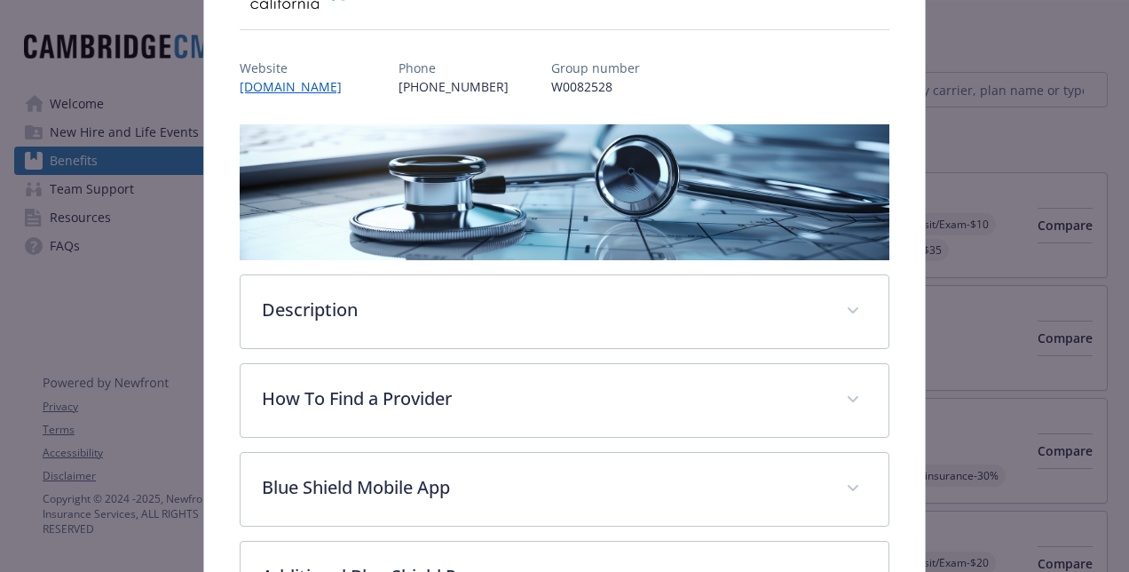
scroll to position [228, 0]
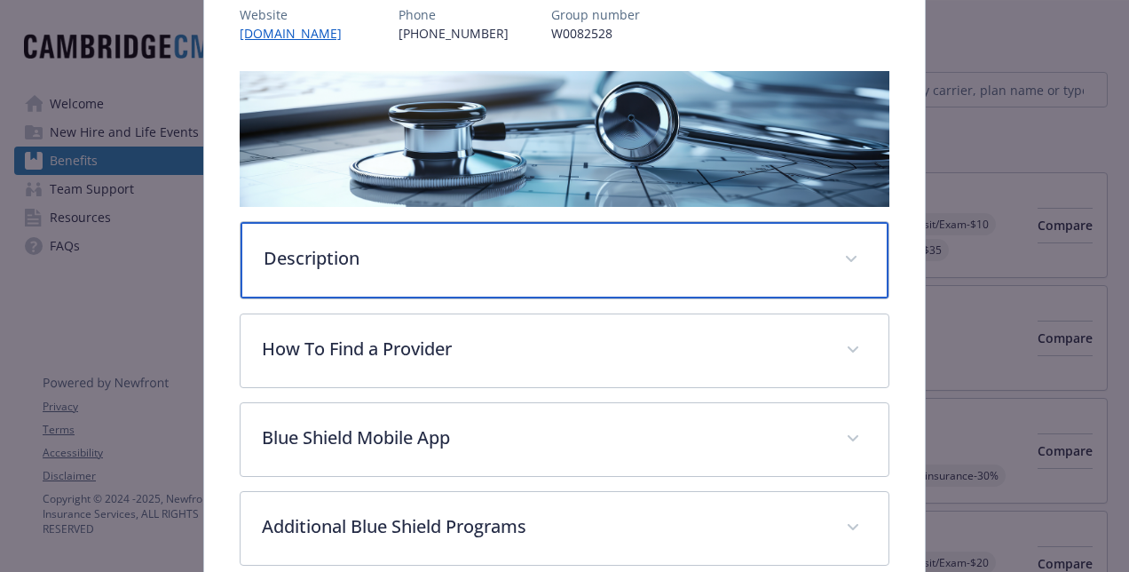
click at [502, 277] on div "Description" at bounding box center [565, 260] width 648 height 76
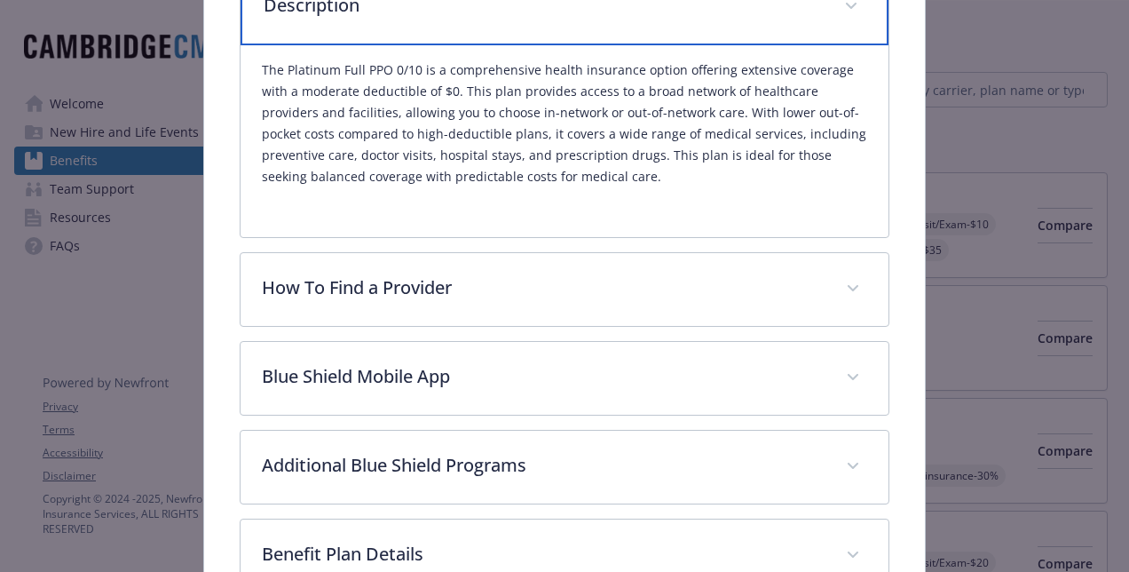
scroll to position [484, 0]
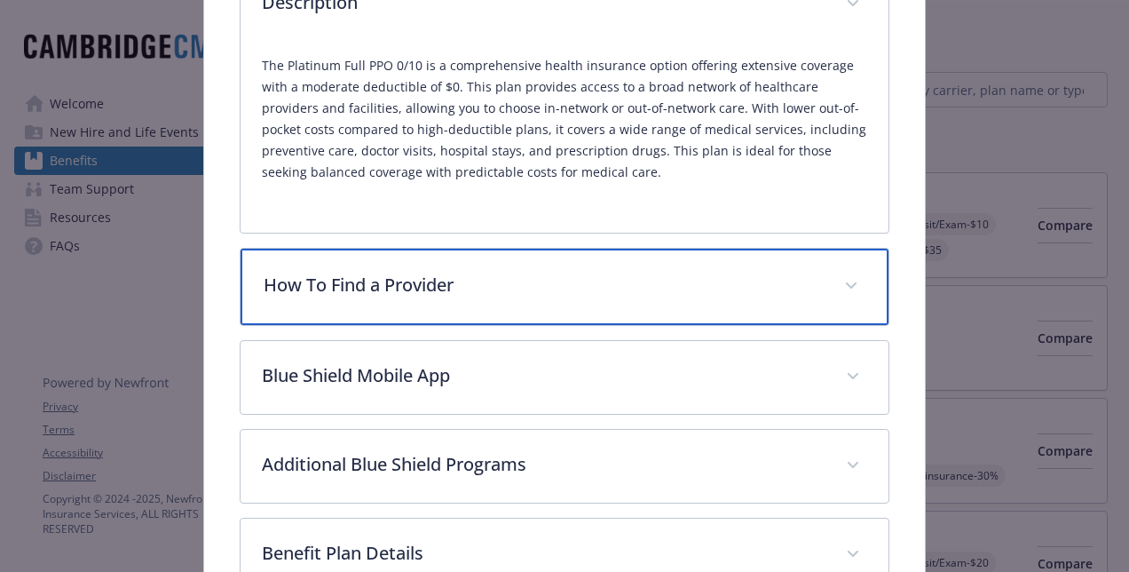
click at [523, 296] on div "How To Find a Provider" at bounding box center [565, 287] width 648 height 76
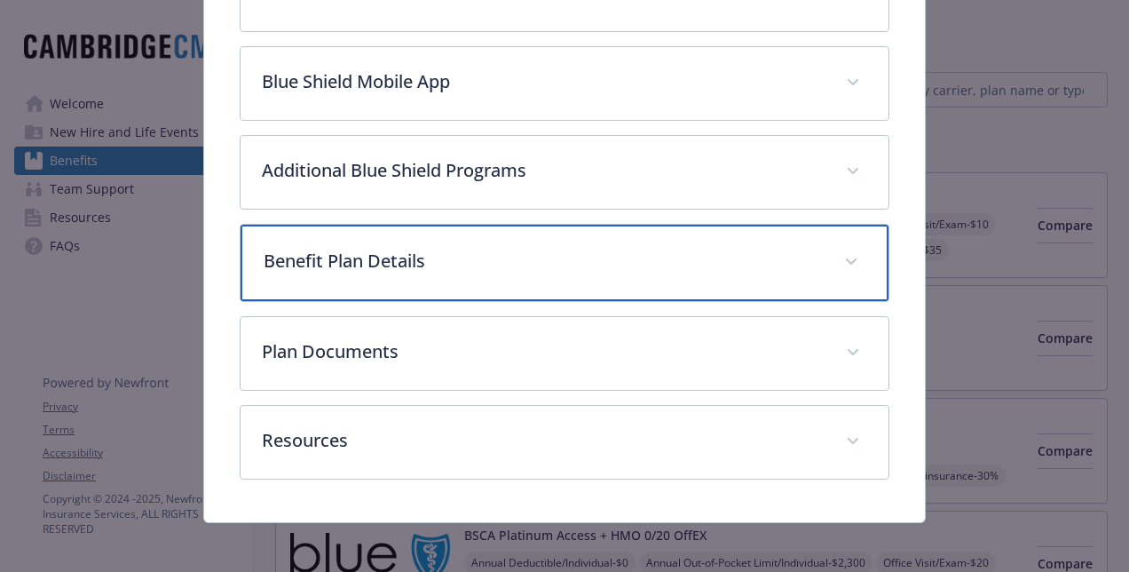
scroll to position [1017, 0]
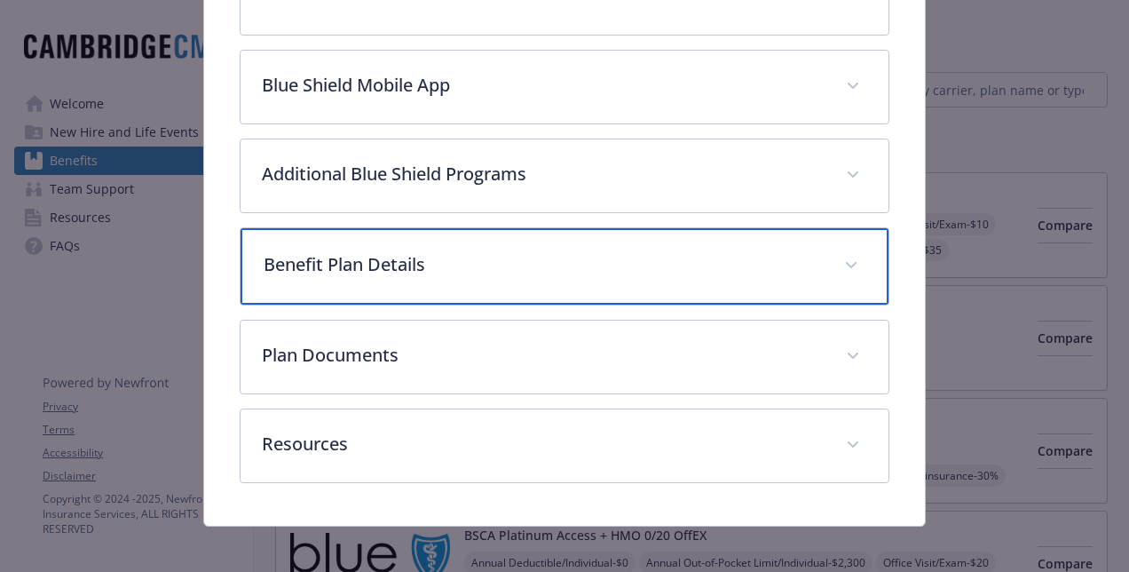
click at [573, 272] on div "Benefit Plan Details" at bounding box center [565, 266] width 648 height 76
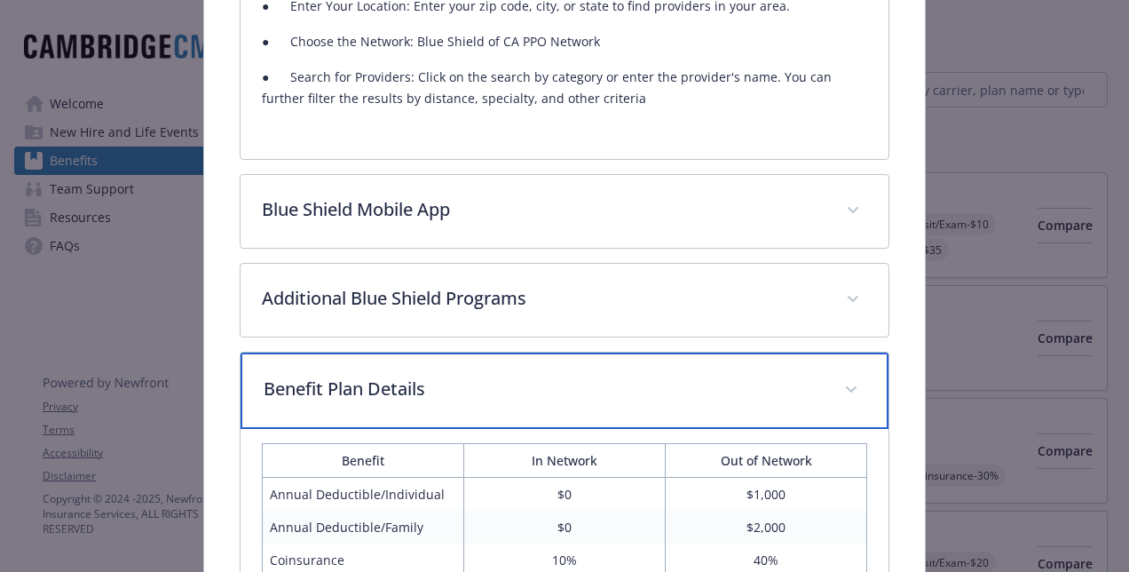
scroll to position [877, 0]
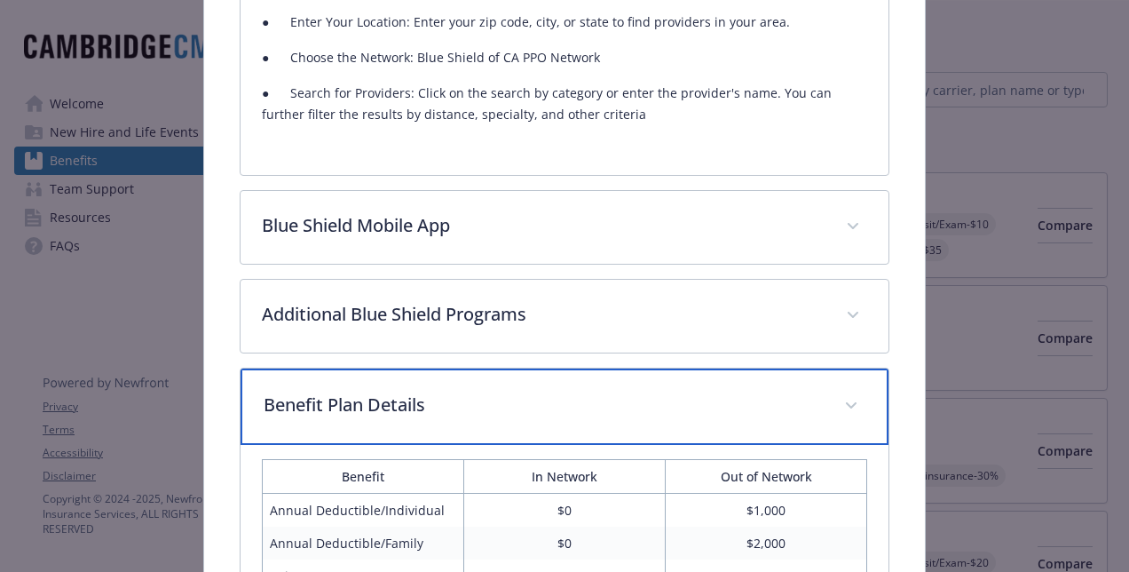
click at [537, 382] on div "Benefit Plan Details" at bounding box center [565, 406] width 648 height 76
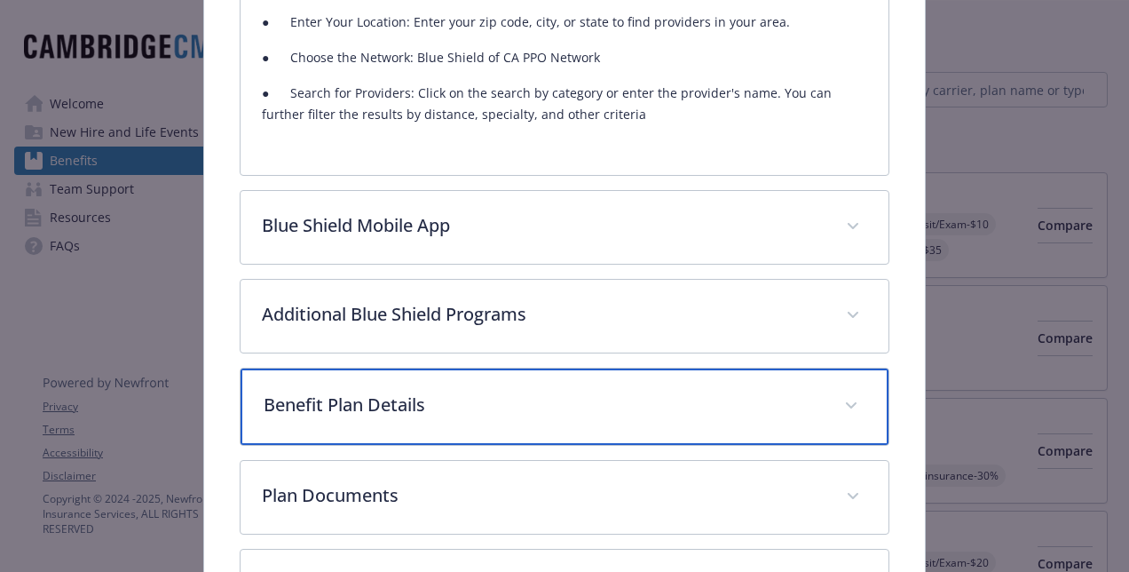
scroll to position [1021, 0]
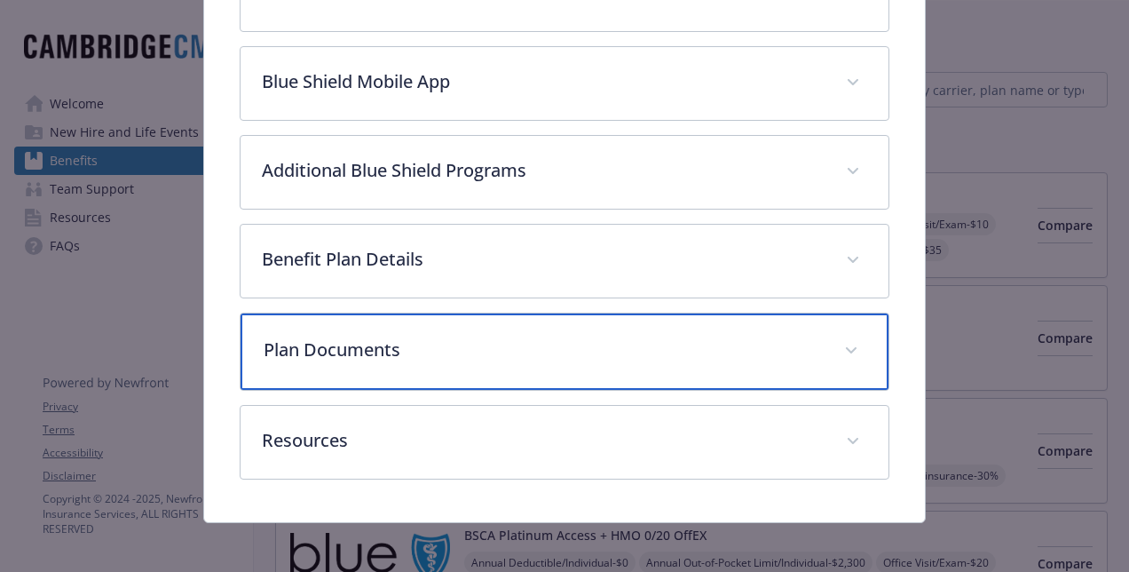
click at [548, 355] on p "Plan Documents" at bounding box center [543, 349] width 559 height 27
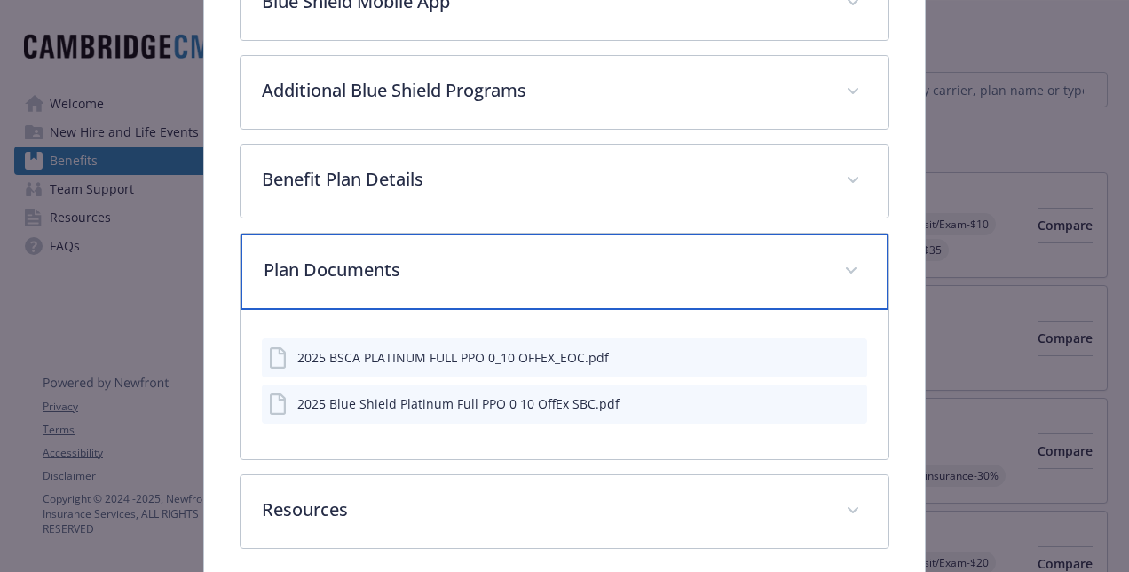
scroll to position [1170, 0]
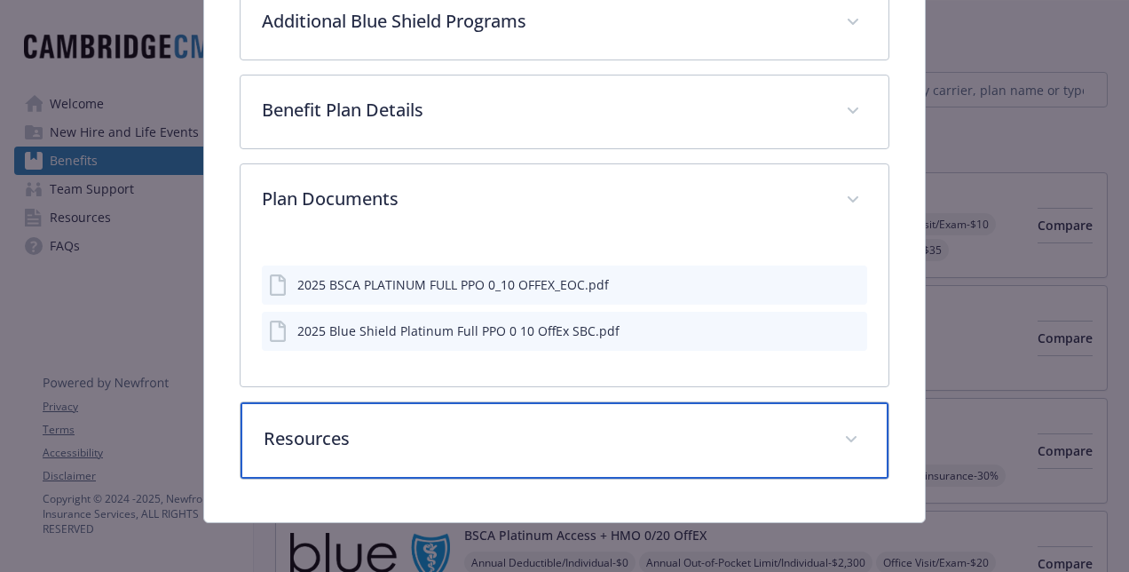
click at [569, 444] on p "Resources" at bounding box center [543, 438] width 559 height 27
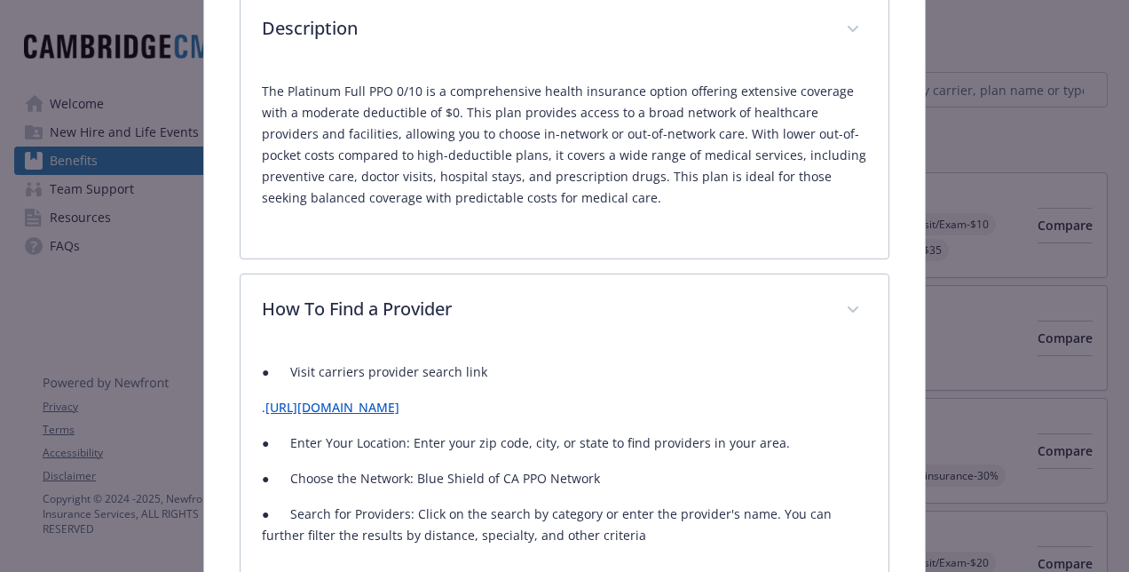
scroll to position [0, 0]
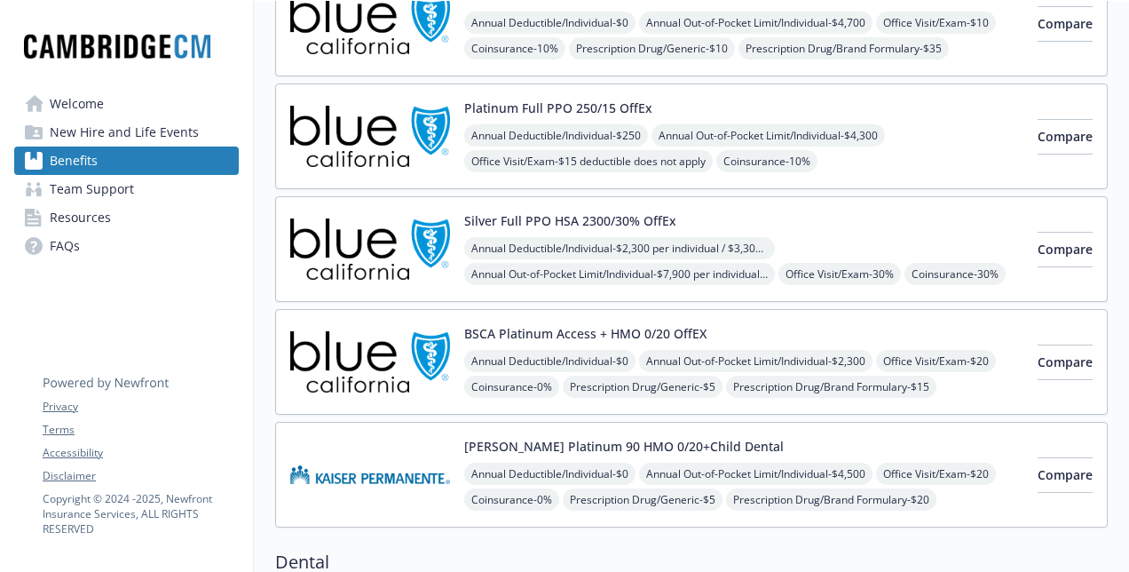
scroll to position [0, 3]
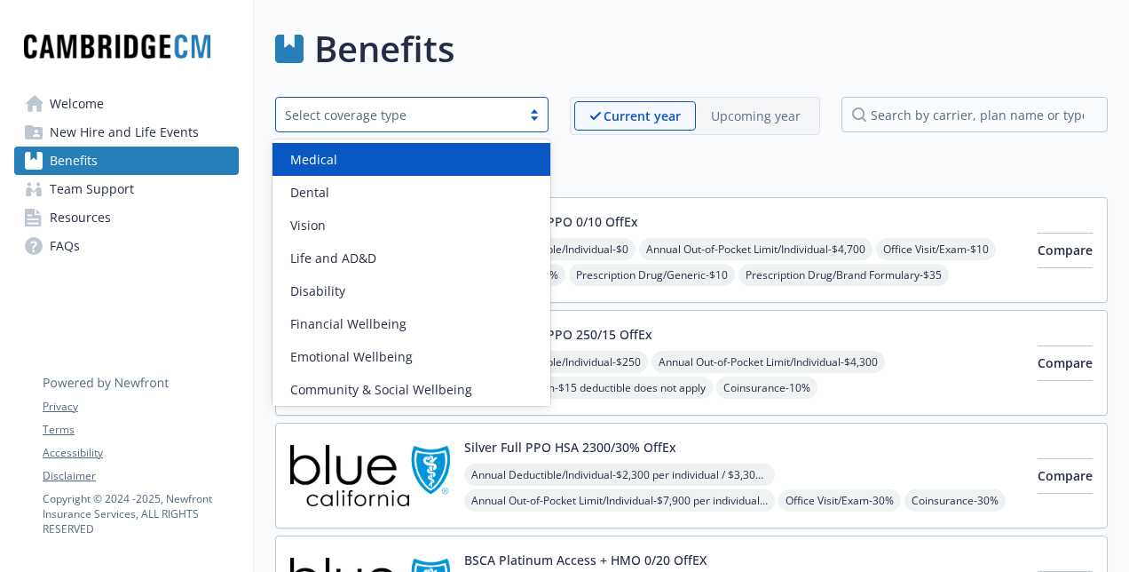
click at [532, 115] on div at bounding box center [534, 114] width 27 height 14
click at [400, 158] on div "Medical" at bounding box center [411, 159] width 257 height 19
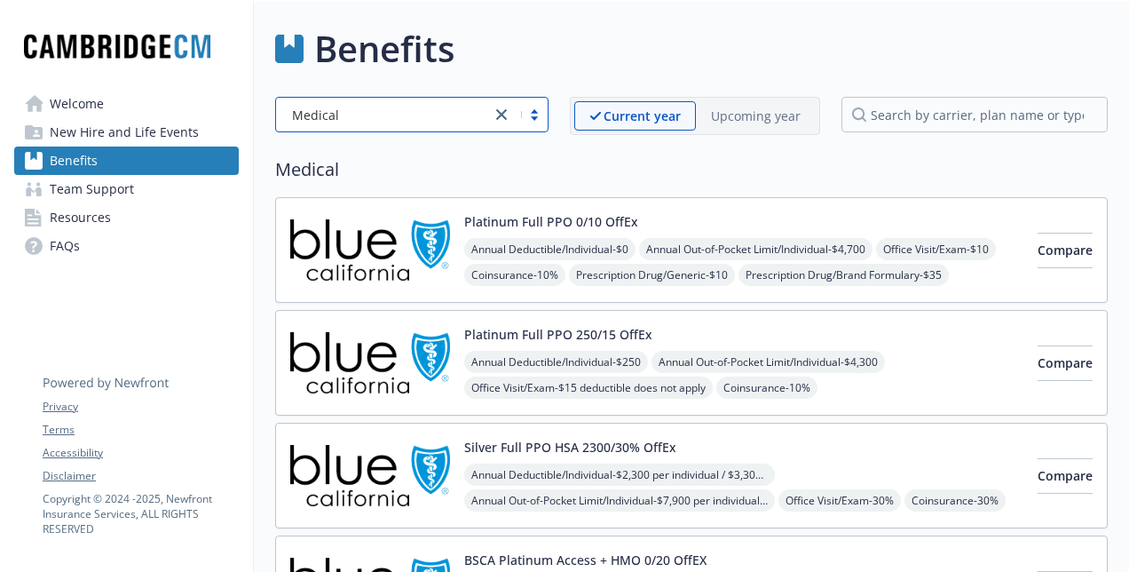
click at [96, 240] on link "FAQs" at bounding box center [126, 246] width 225 height 28
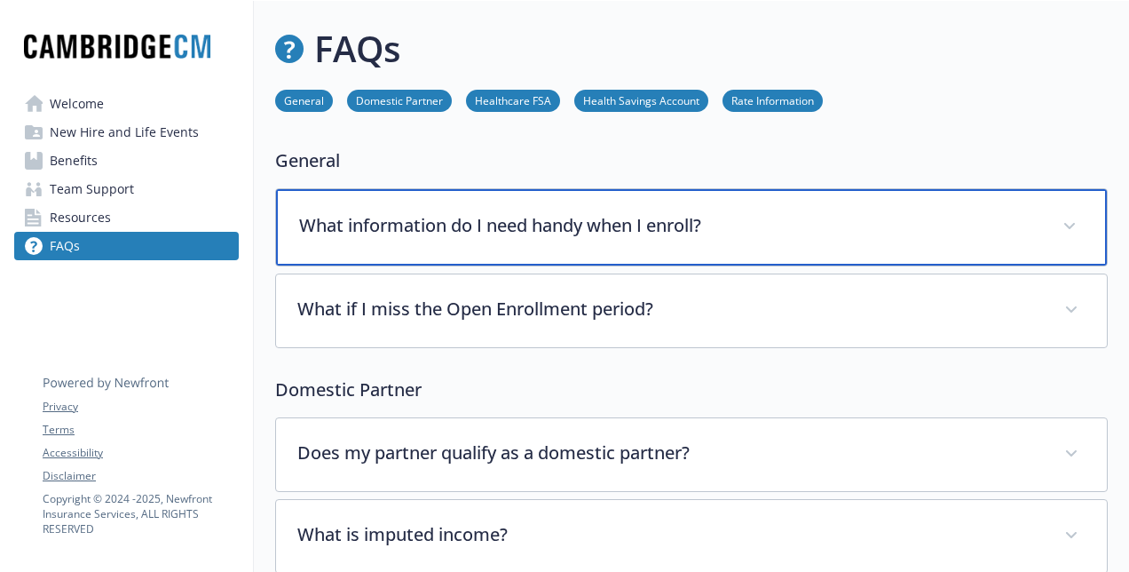
click at [320, 253] on div "What information do I need handy when I enroll?" at bounding box center [691, 227] width 831 height 76
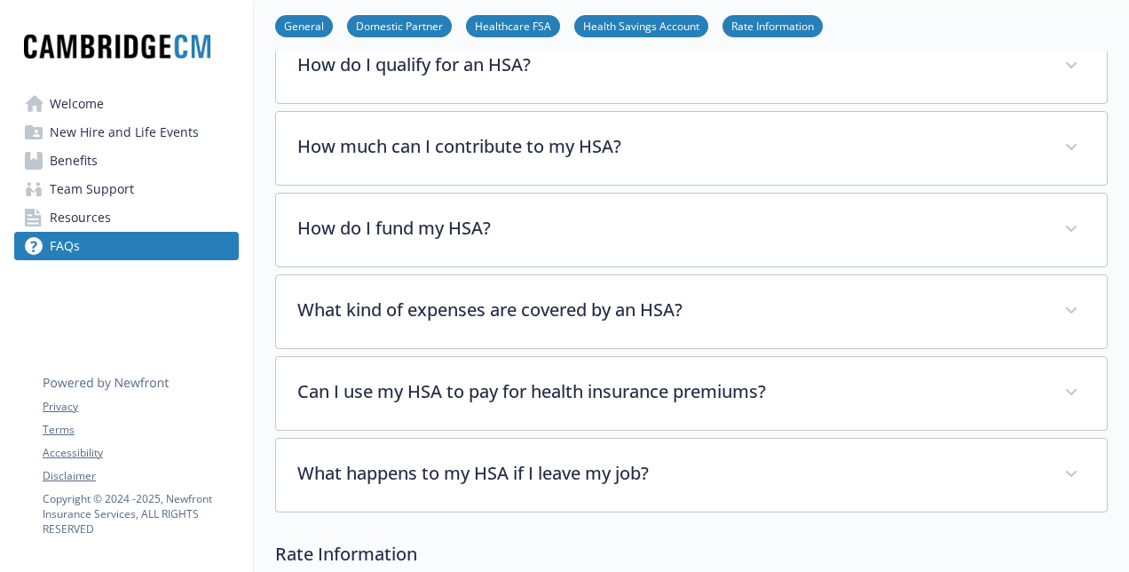
scroll to position [1437, 0]
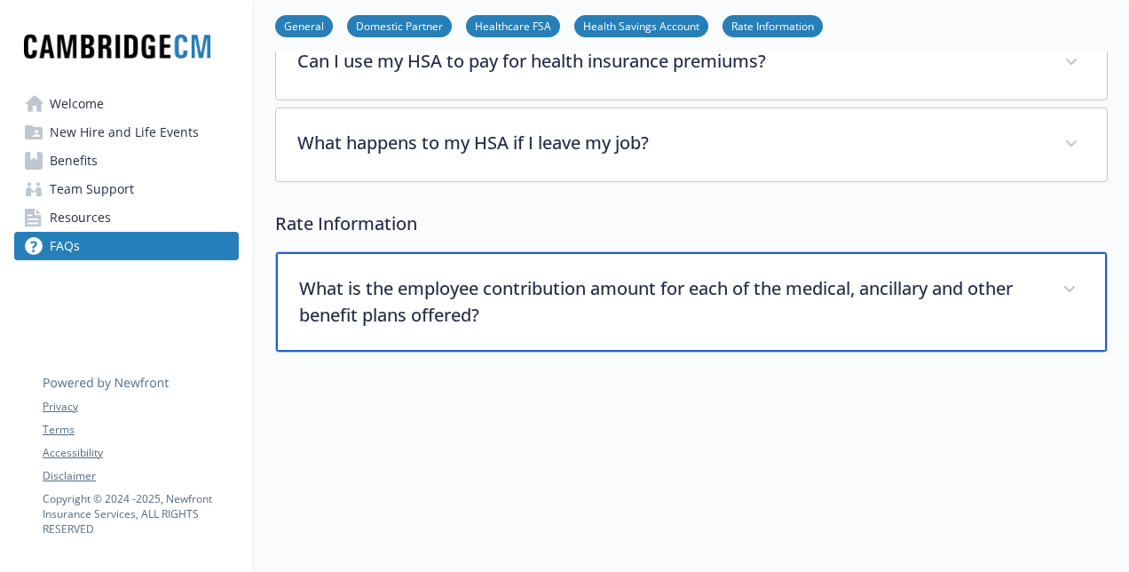
click at [540, 324] on div "What is the employee contribution amount for each of the medical, ancillary and…" at bounding box center [691, 301] width 831 height 99
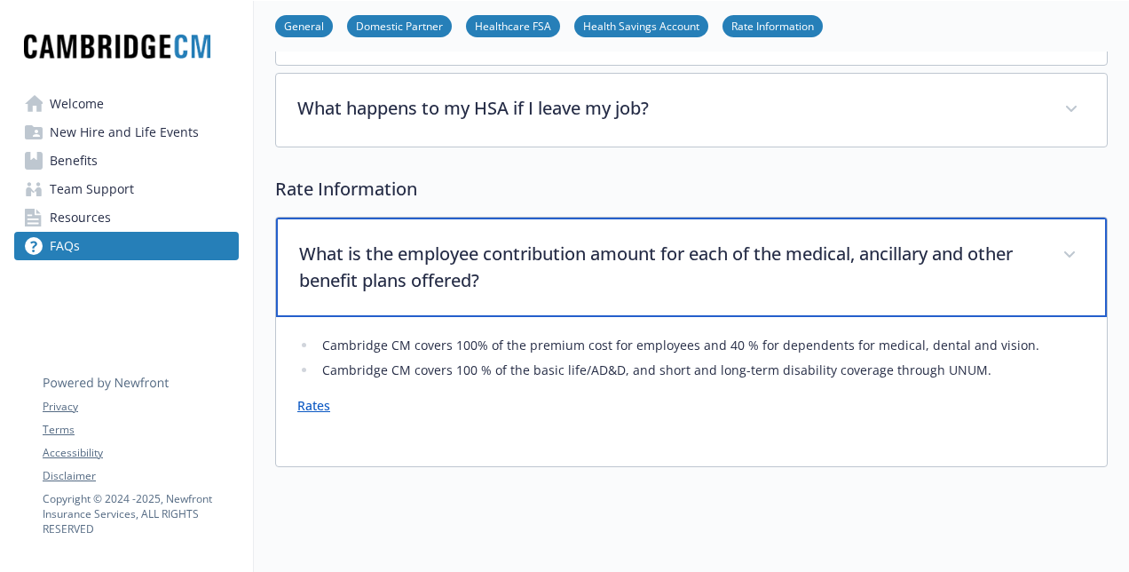
scroll to position [1473, 0]
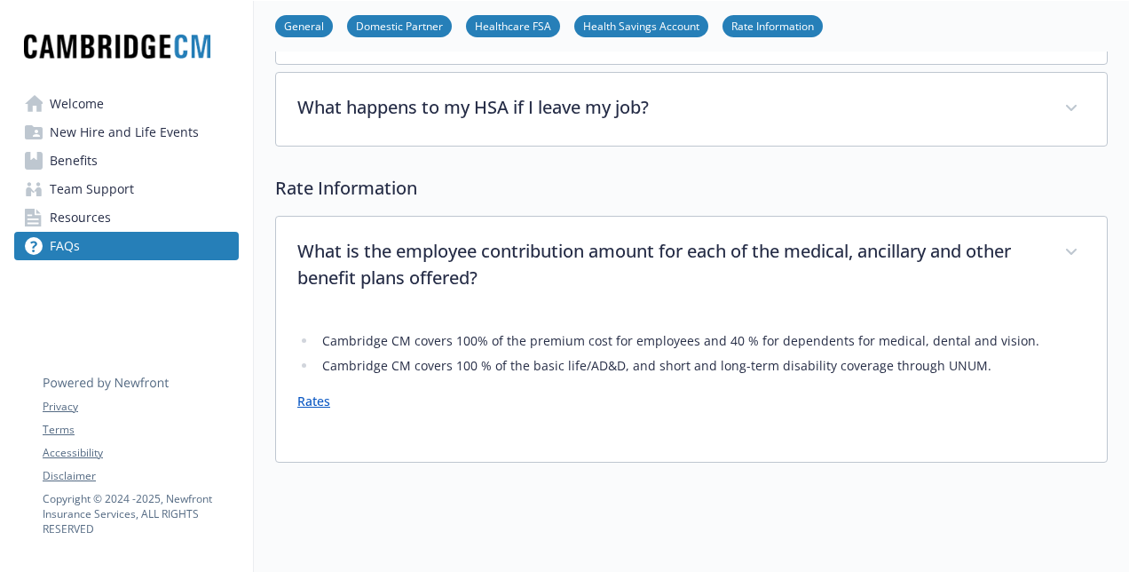
click at [316, 398] on link "Rates" at bounding box center [313, 400] width 33 height 17
